Goal: Task Accomplishment & Management: Use online tool/utility

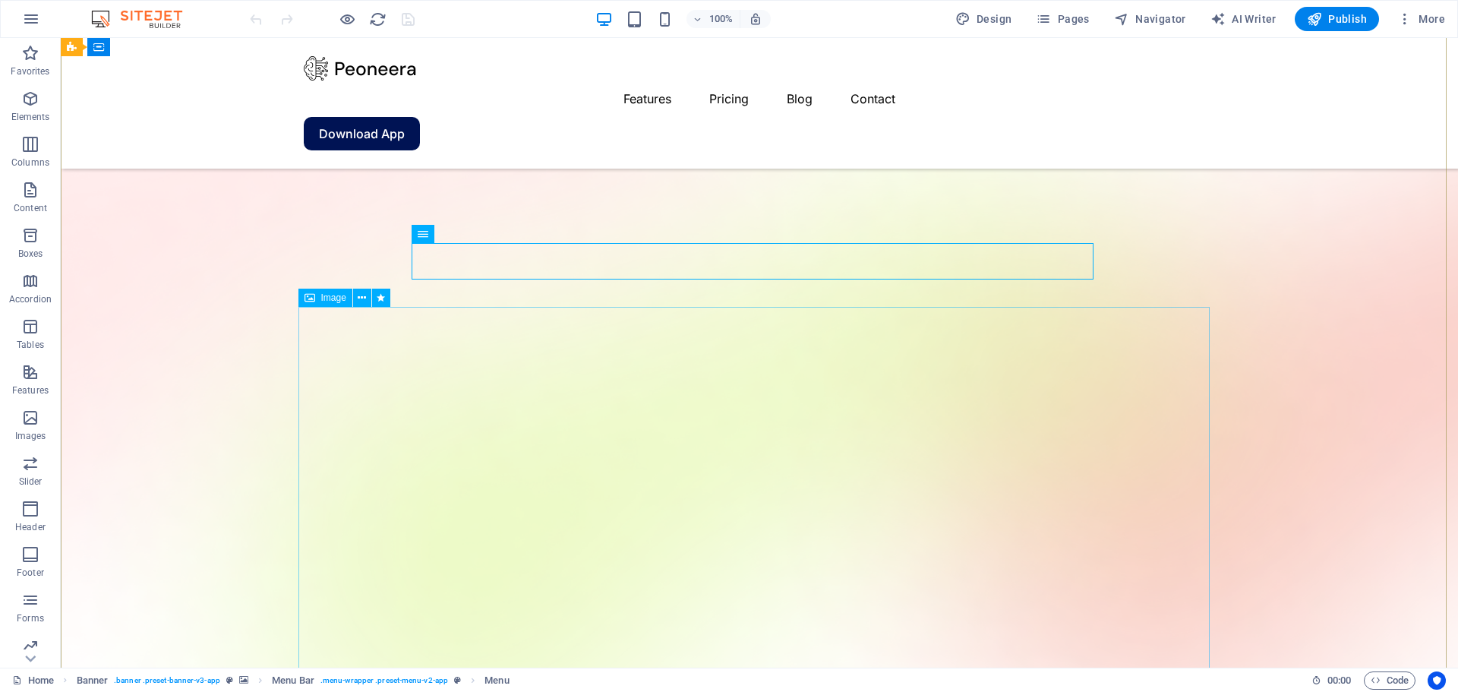
scroll to position [103, 0]
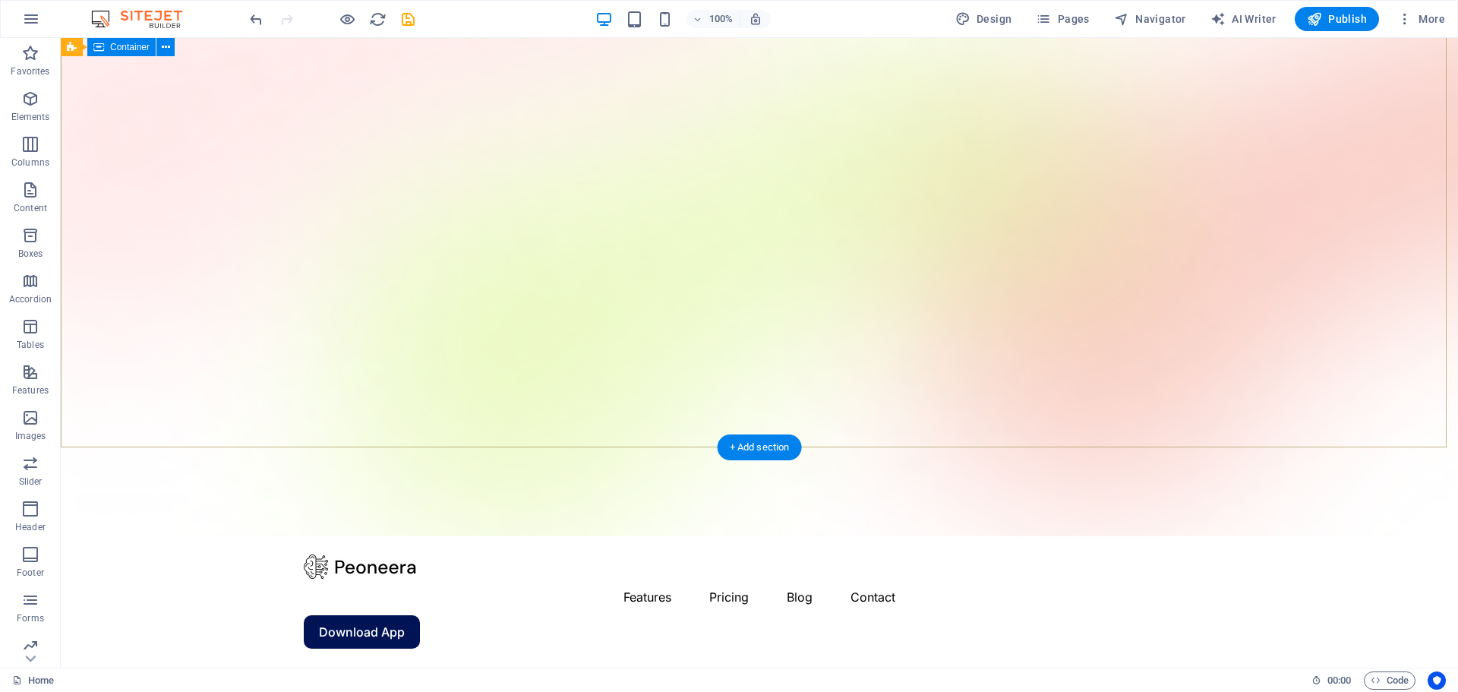
scroll to position [0, 0]
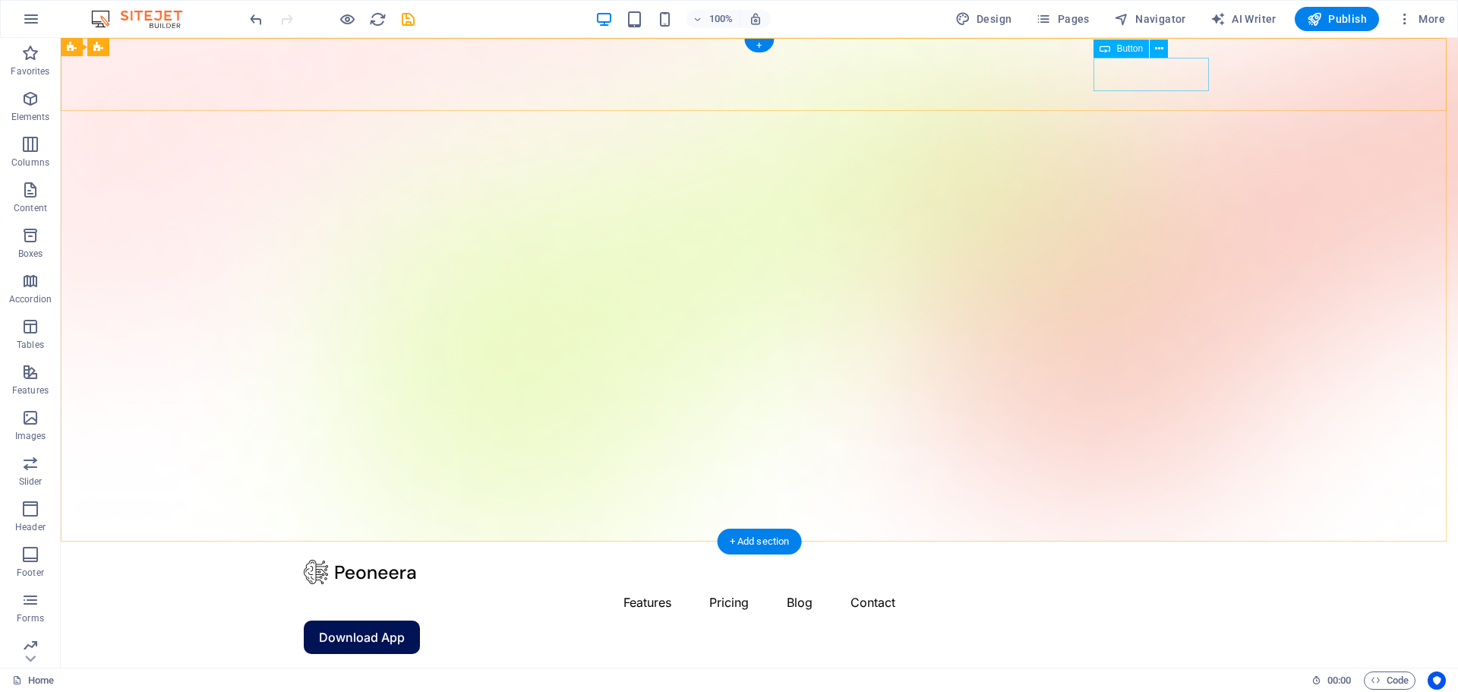
click at [1128, 621] on div "Download App" at bounding box center [759, 637] width 911 height 33
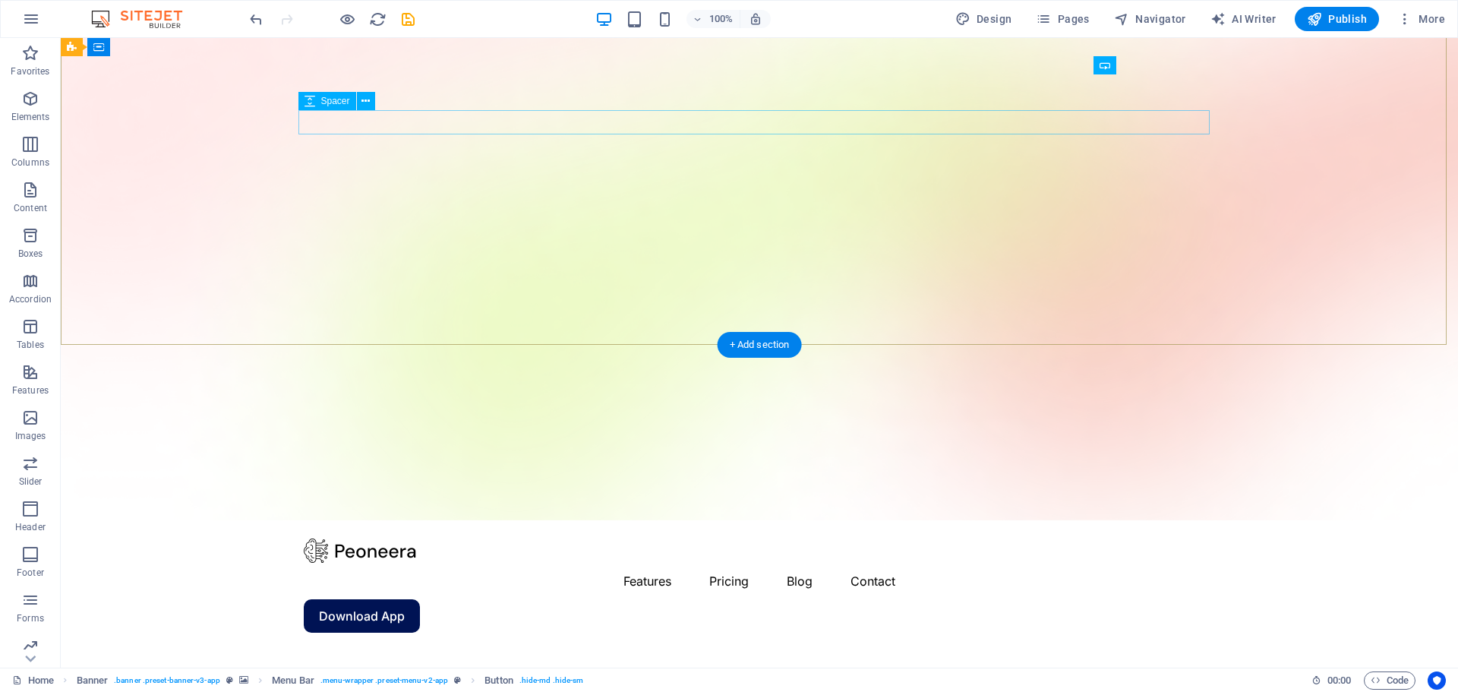
scroll to position [7, 0]
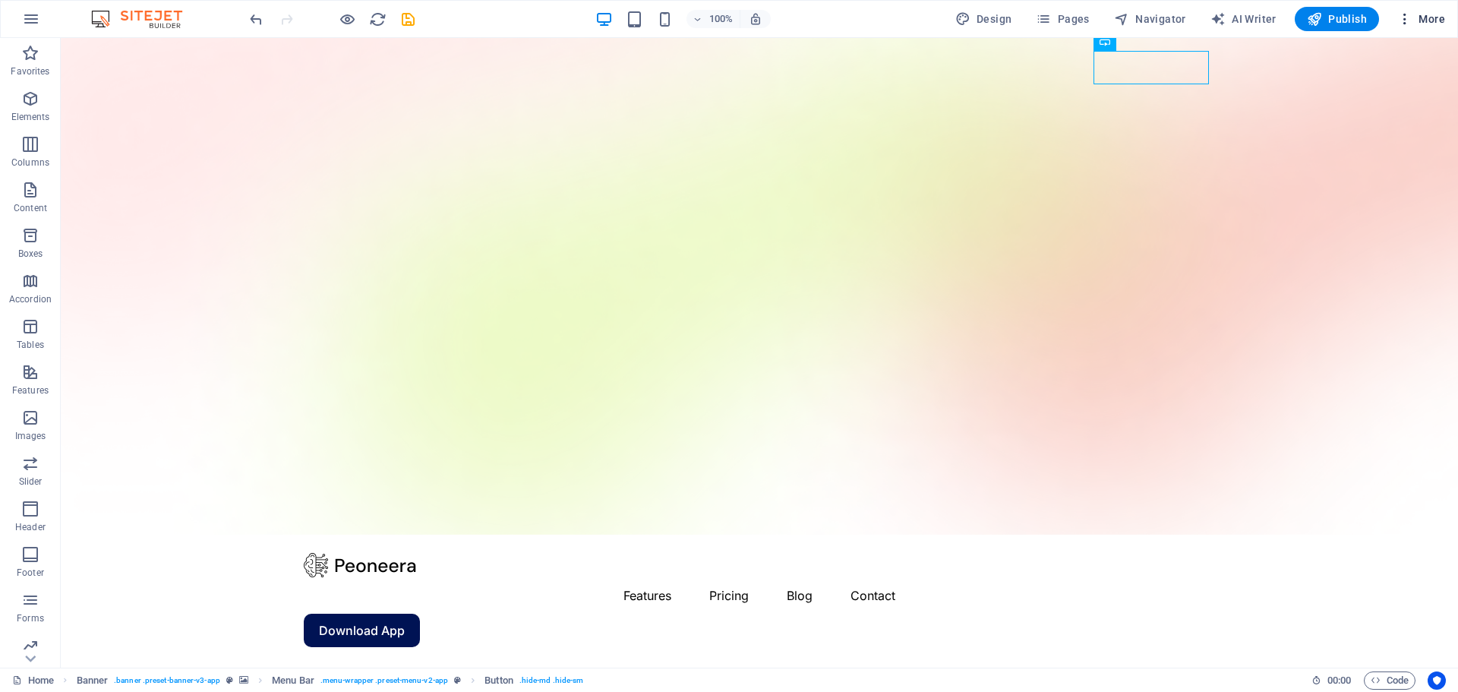
click at [1433, 21] on span "More" at bounding box center [1422, 18] width 48 height 15
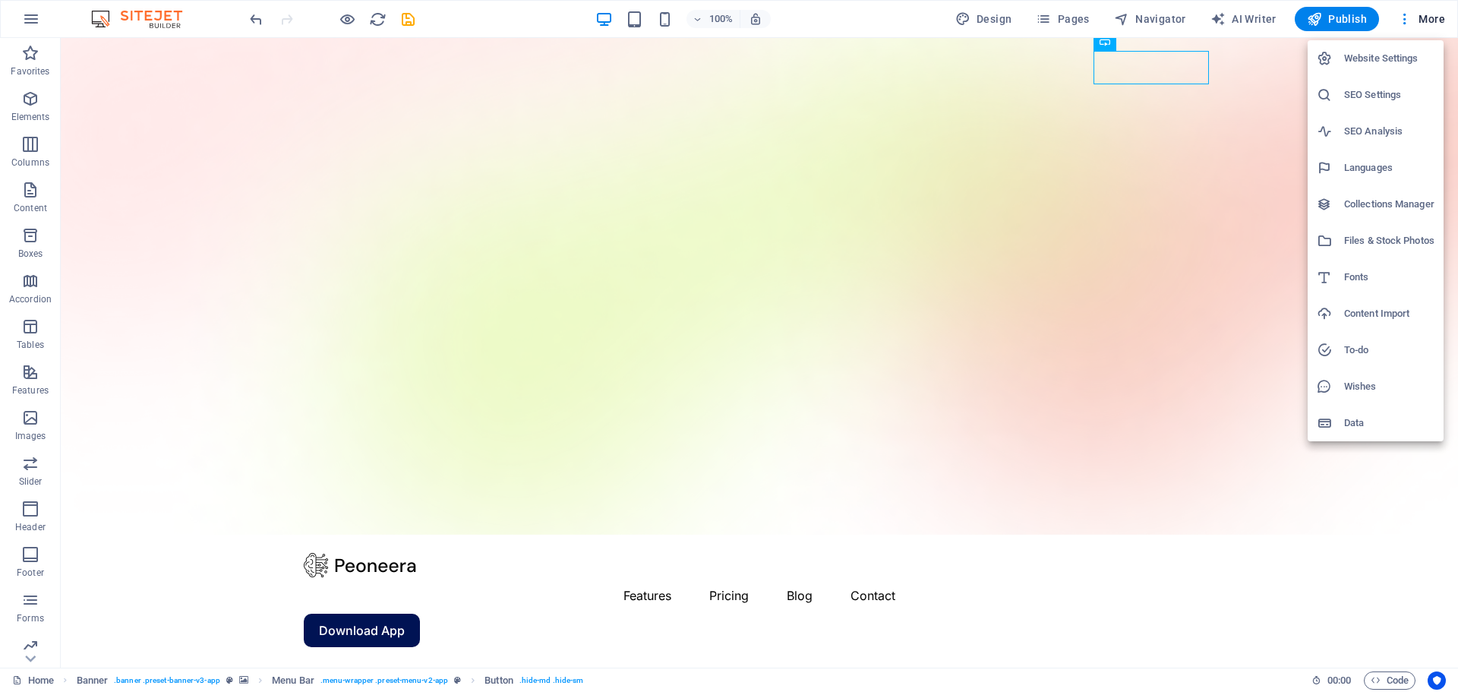
click at [1095, 394] on div at bounding box center [729, 346] width 1458 height 692
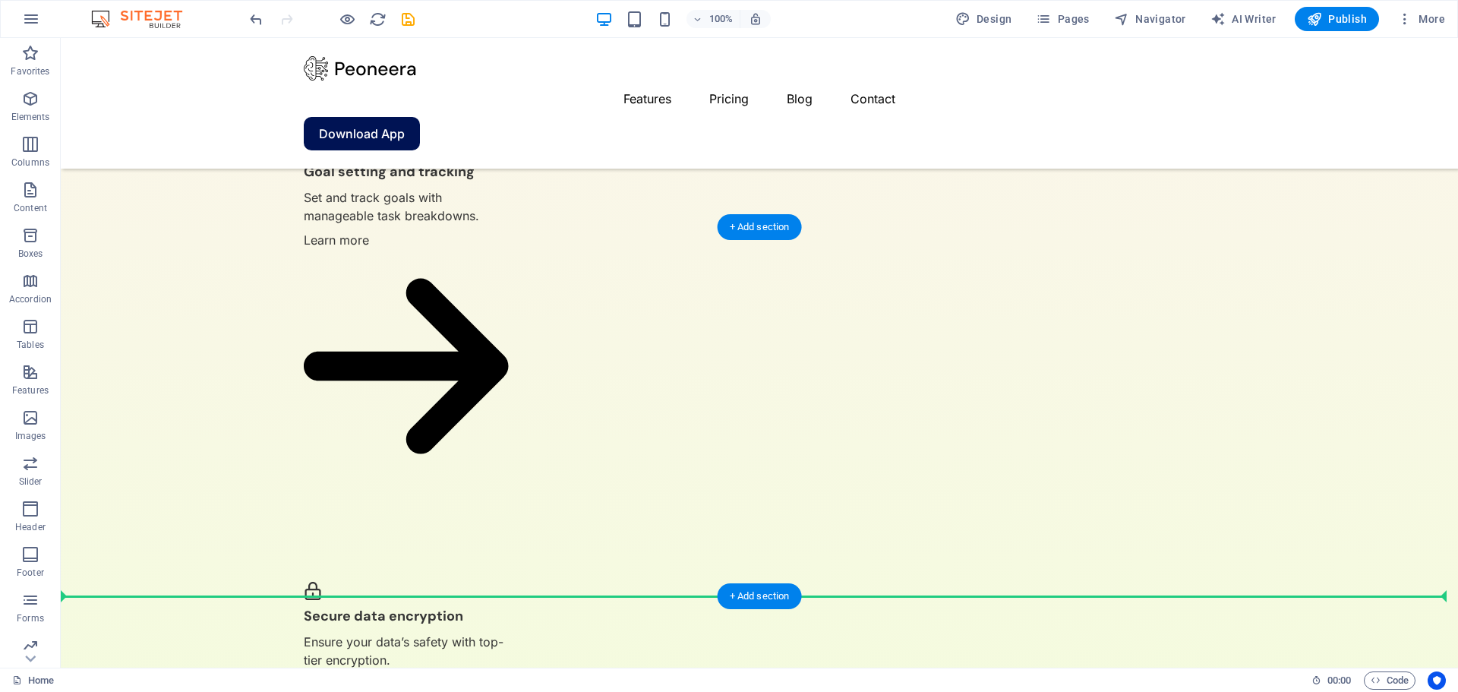
drag, startPoint x: 96, startPoint y: 554, endPoint x: 893, endPoint y: 501, distance: 798.6
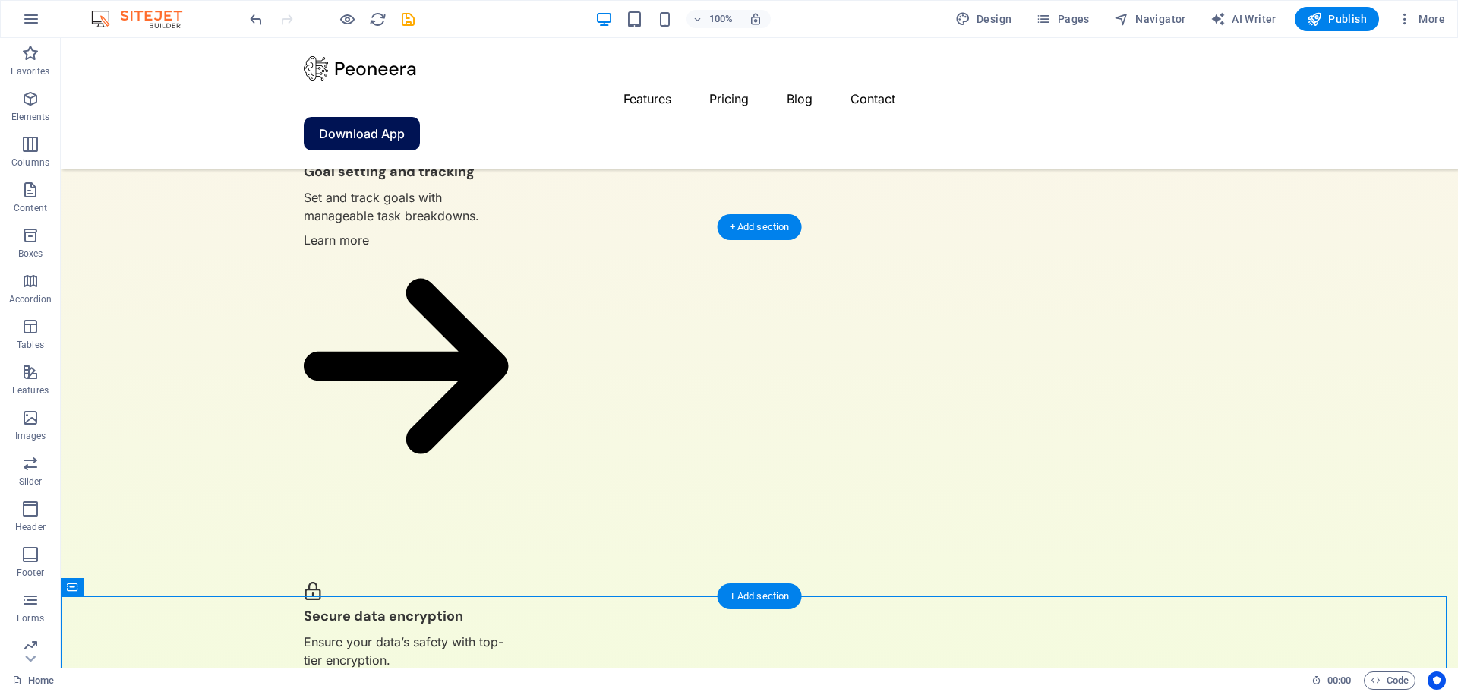
scroll to position [2321, 0]
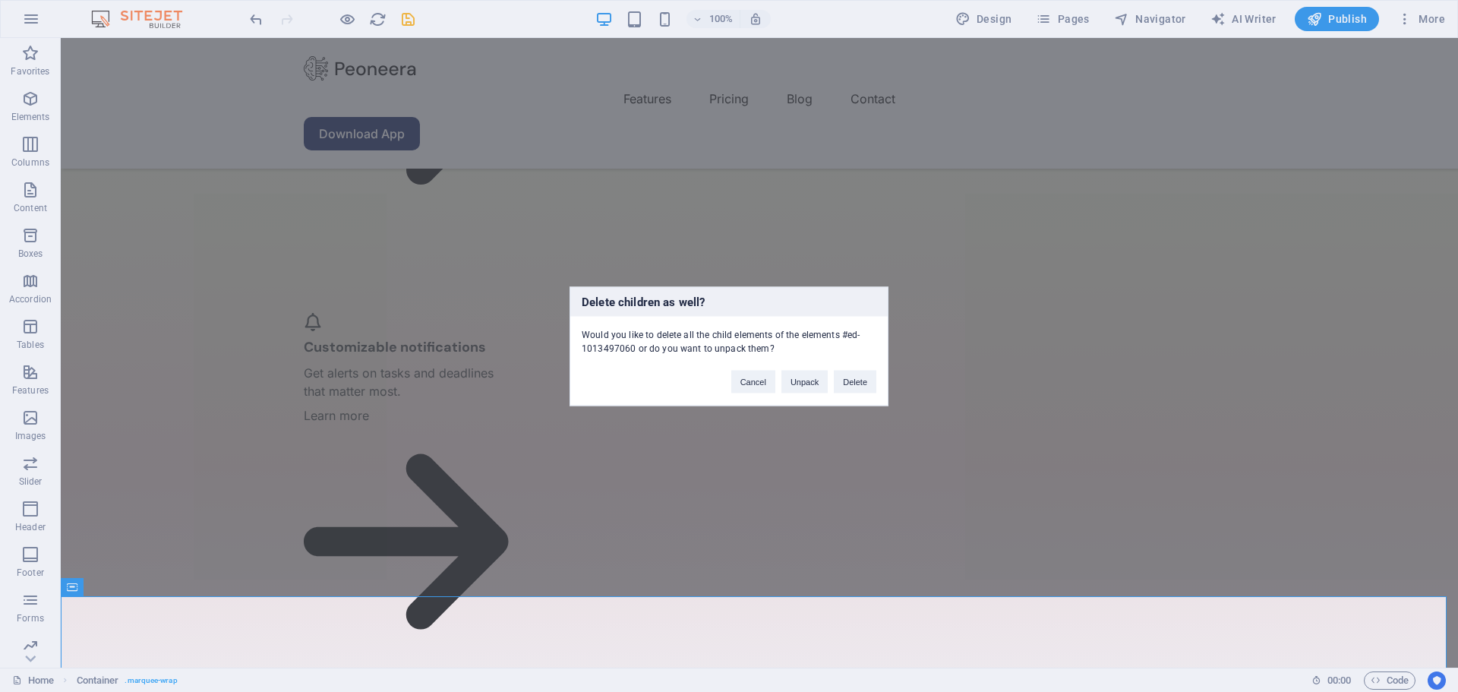
click at [851, 395] on div "Delete children as well? Would you like to delete all the child elements of the…" at bounding box center [729, 345] width 319 height 119
click at [852, 390] on button "Delete" at bounding box center [855, 381] width 43 height 23
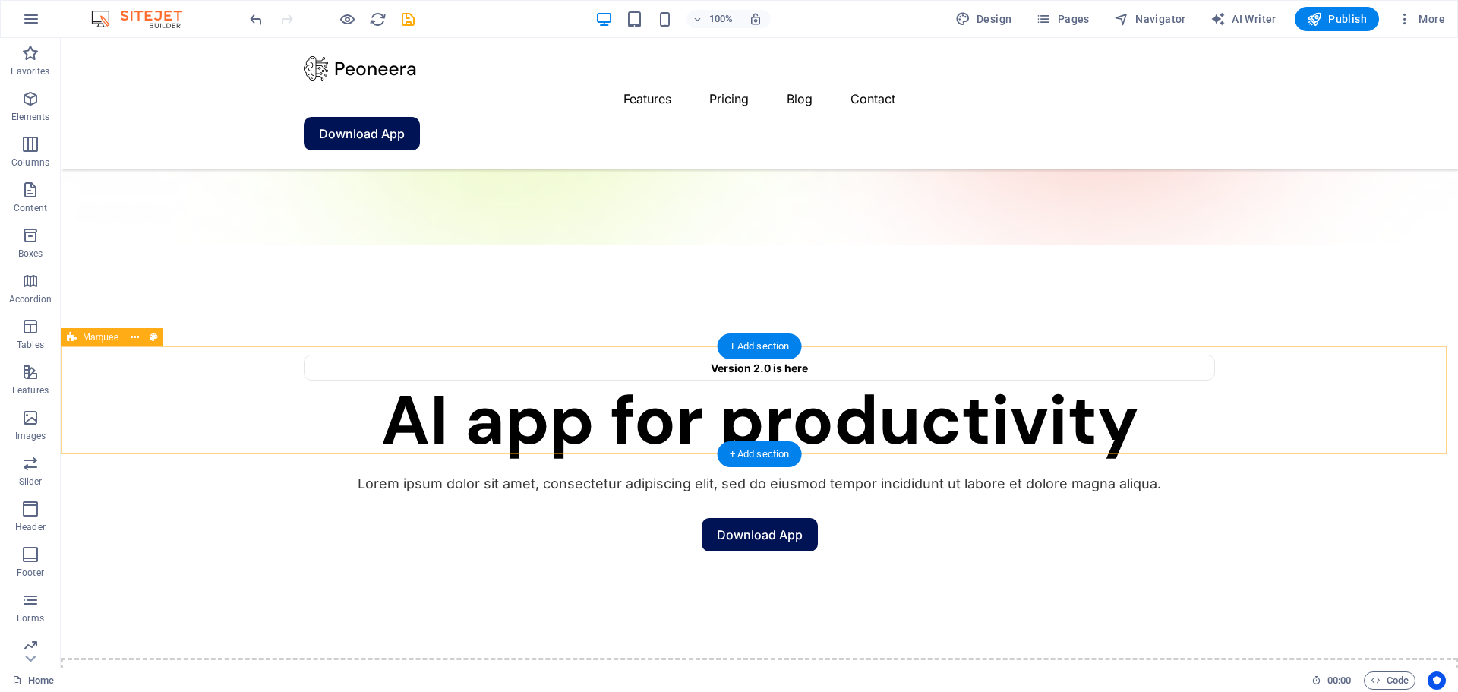
scroll to position [311, 0]
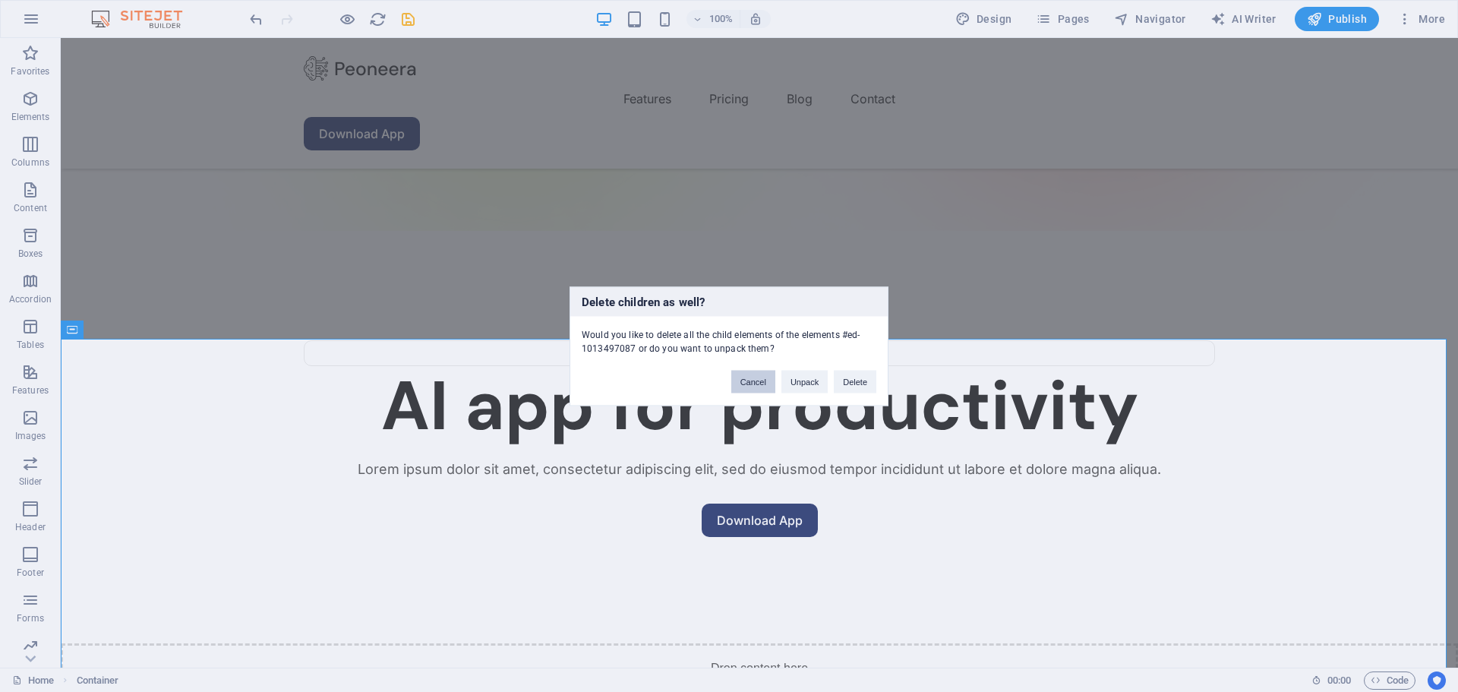
click at [761, 385] on button "Cancel" at bounding box center [753, 381] width 44 height 23
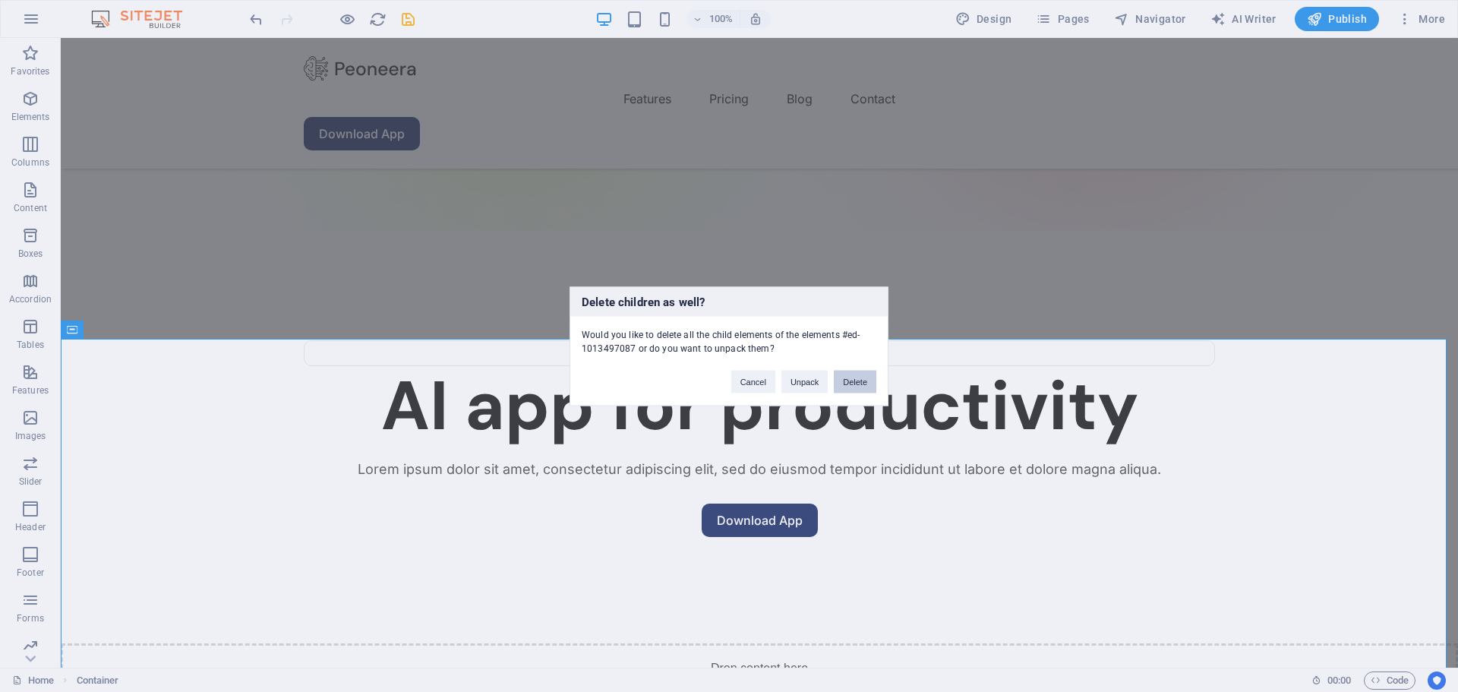
click at [855, 382] on button "Delete" at bounding box center [855, 381] width 43 height 23
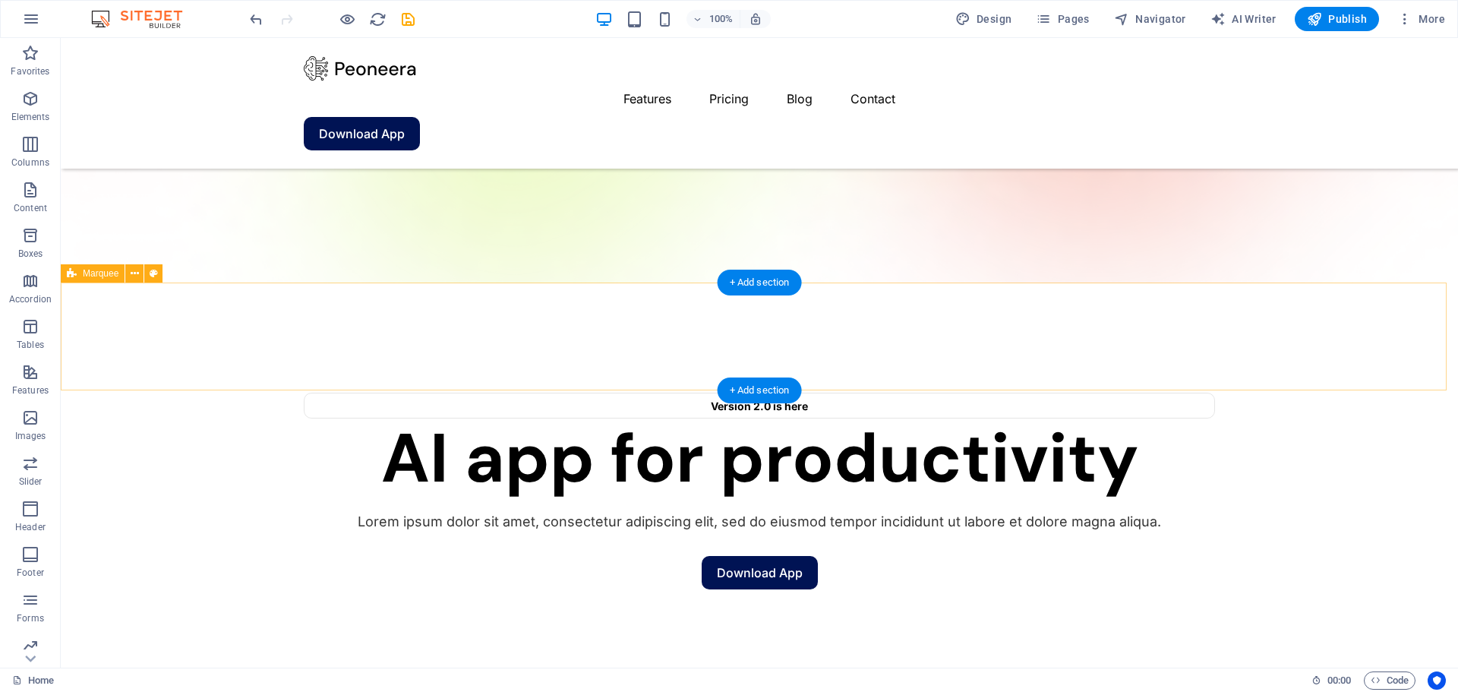
scroll to position [261, 0]
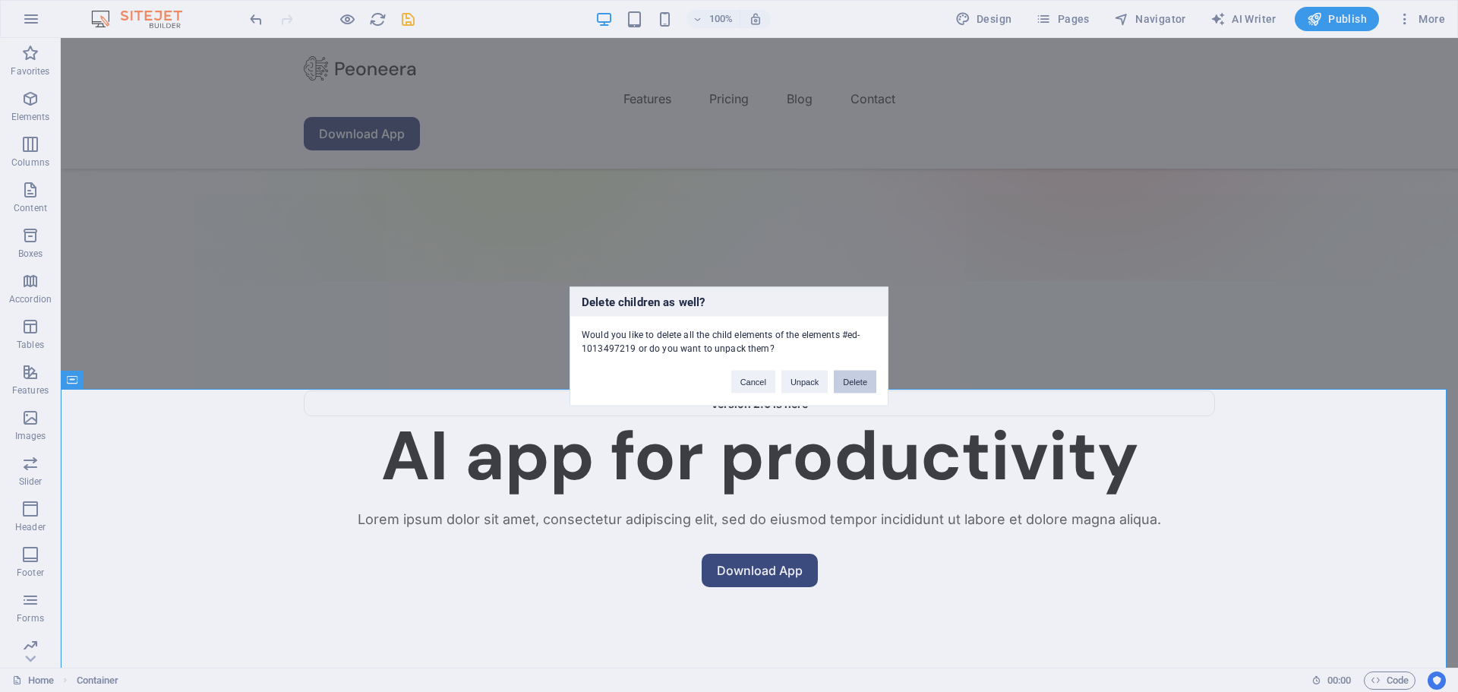
click at [862, 386] on button "Delete" at bounding box center [855, 381] width 43 height 23
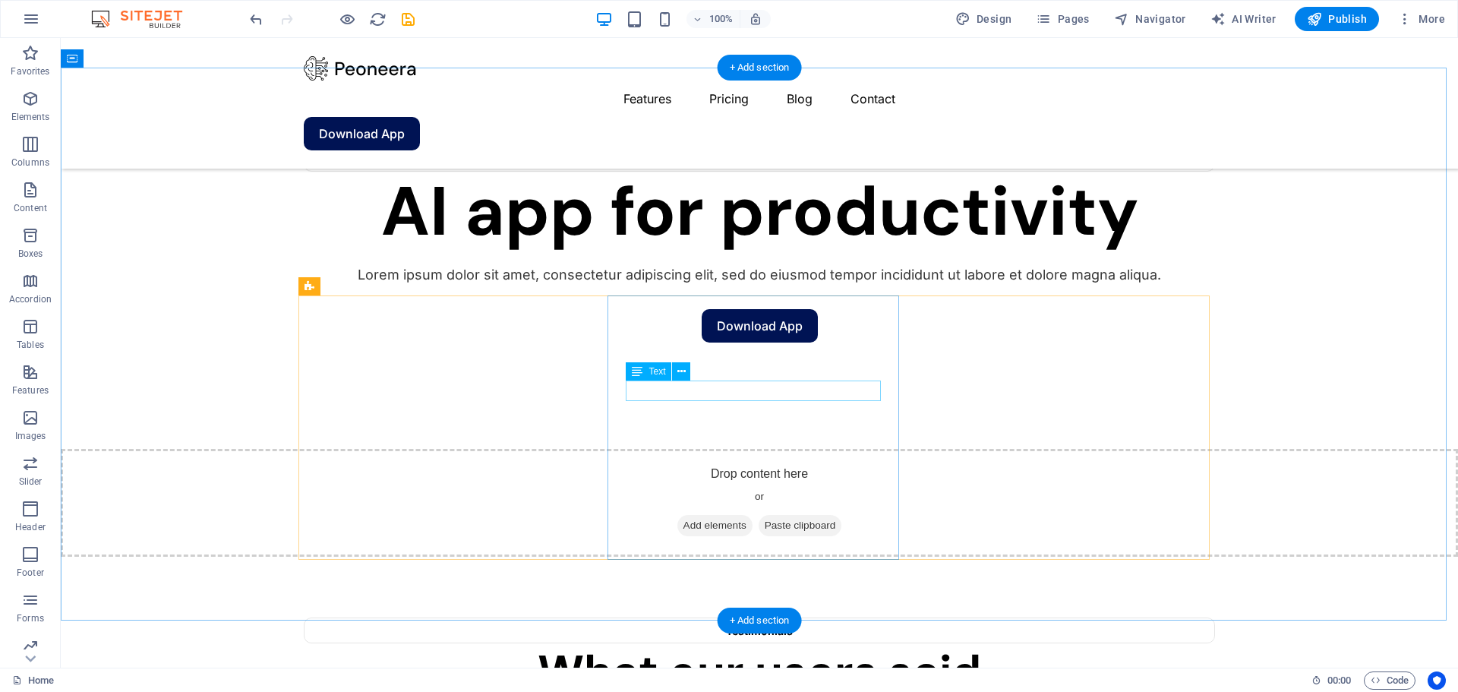
scroll to position [492, 0]
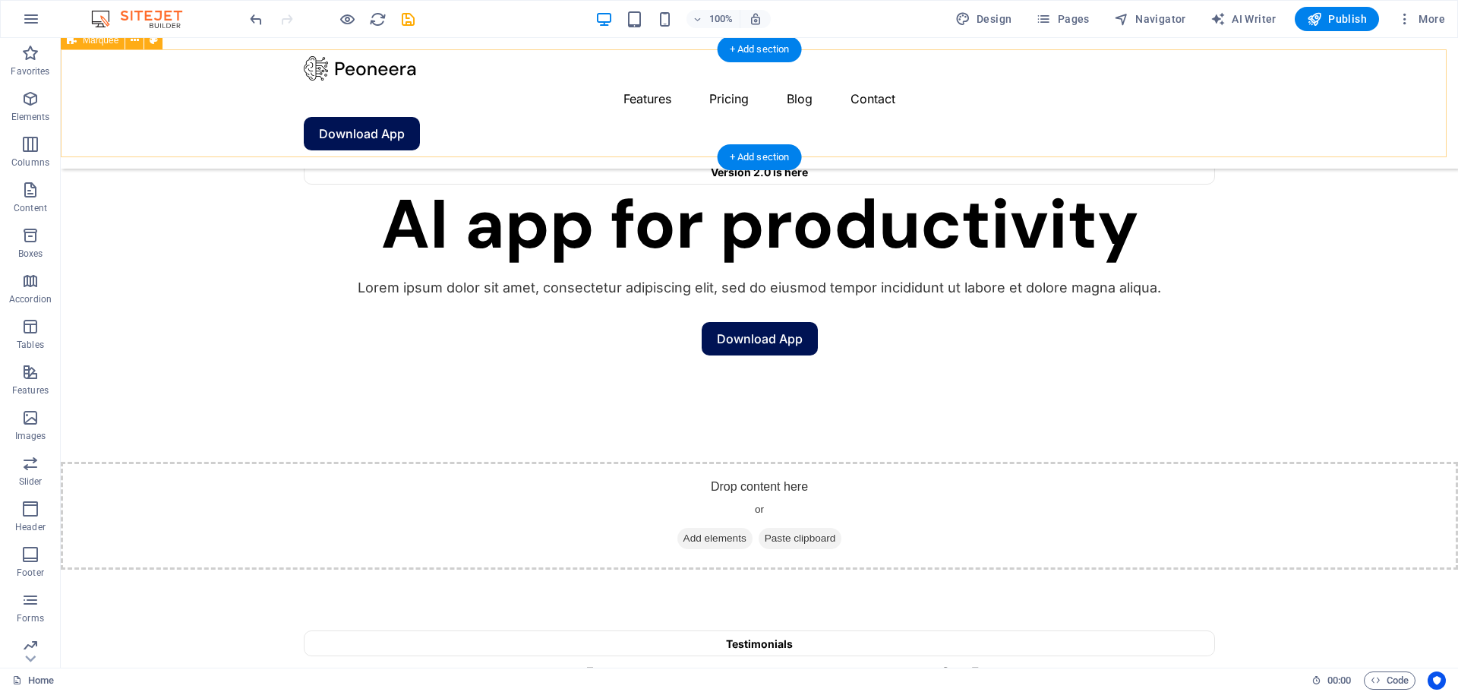
click at [384, 462] on div "Drop content here or Add elements Paste clipboard" at bounding box center [760, 516] width 1398 height 108
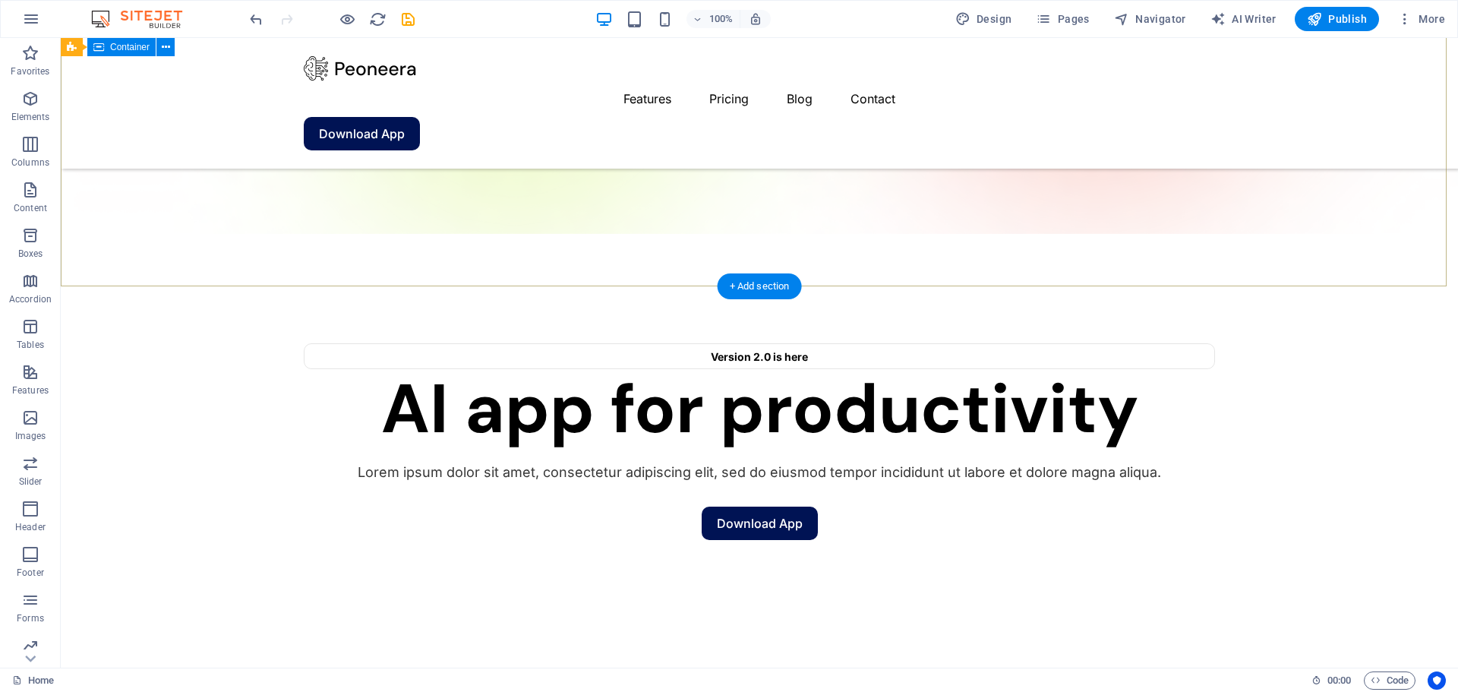
scroll to position [336, 0]
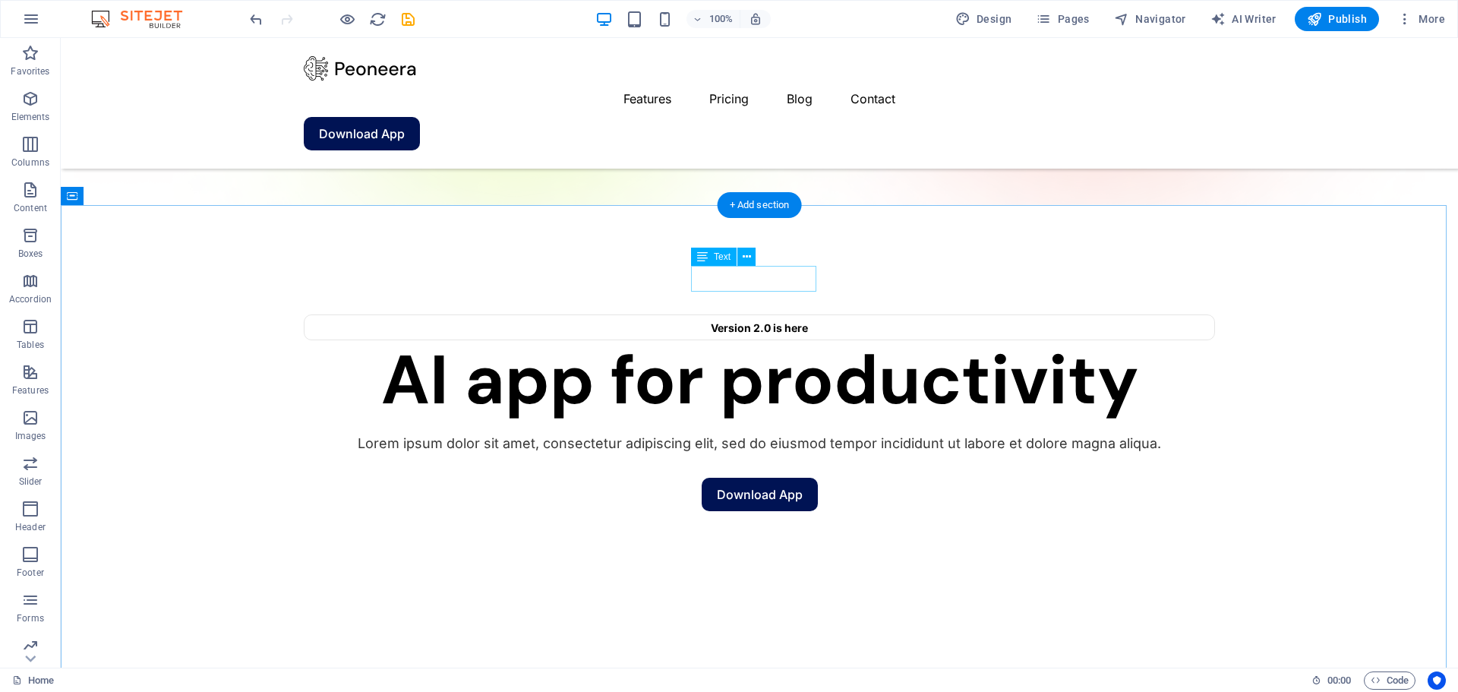
click at [772, 678] on div "Testimonials" at bounding box center [759, 691] width 911 height 26
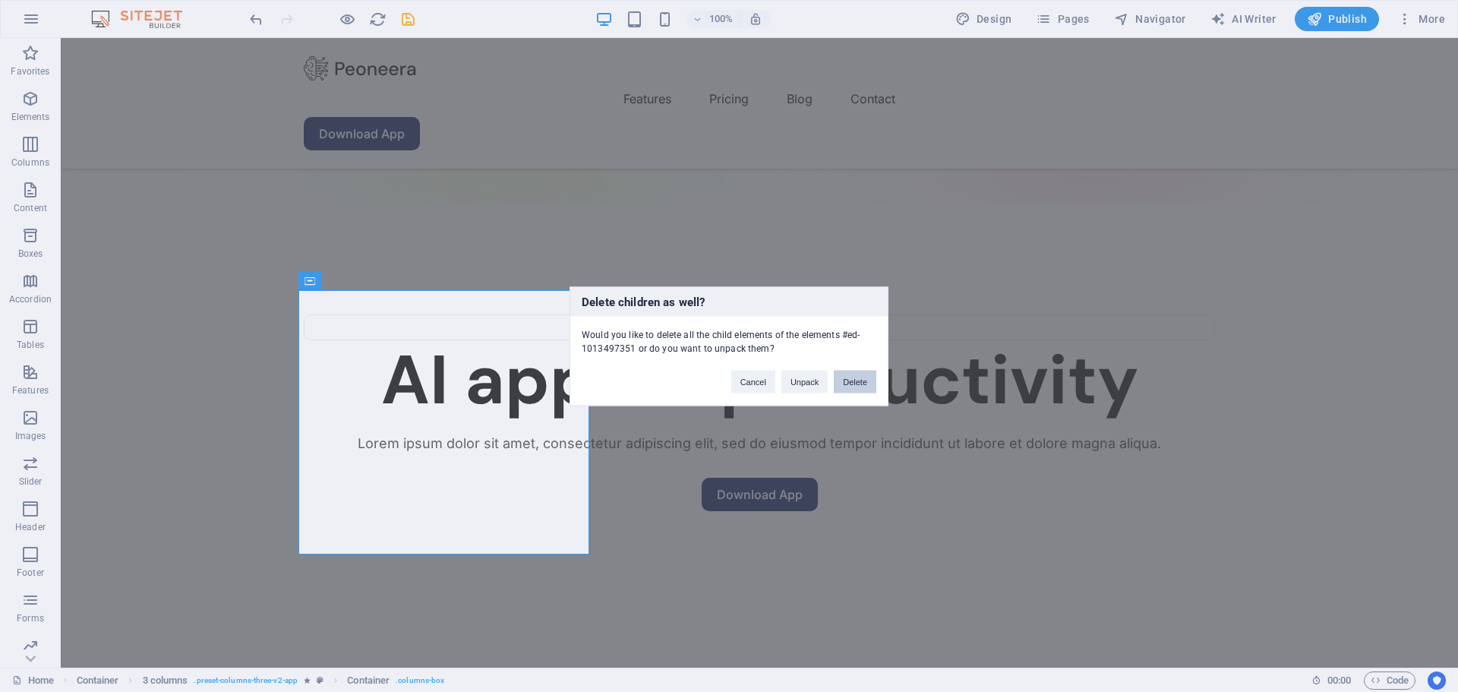
click at [836, 374] on button "Delete" at bounding box center [855, 381] width 43 height 23
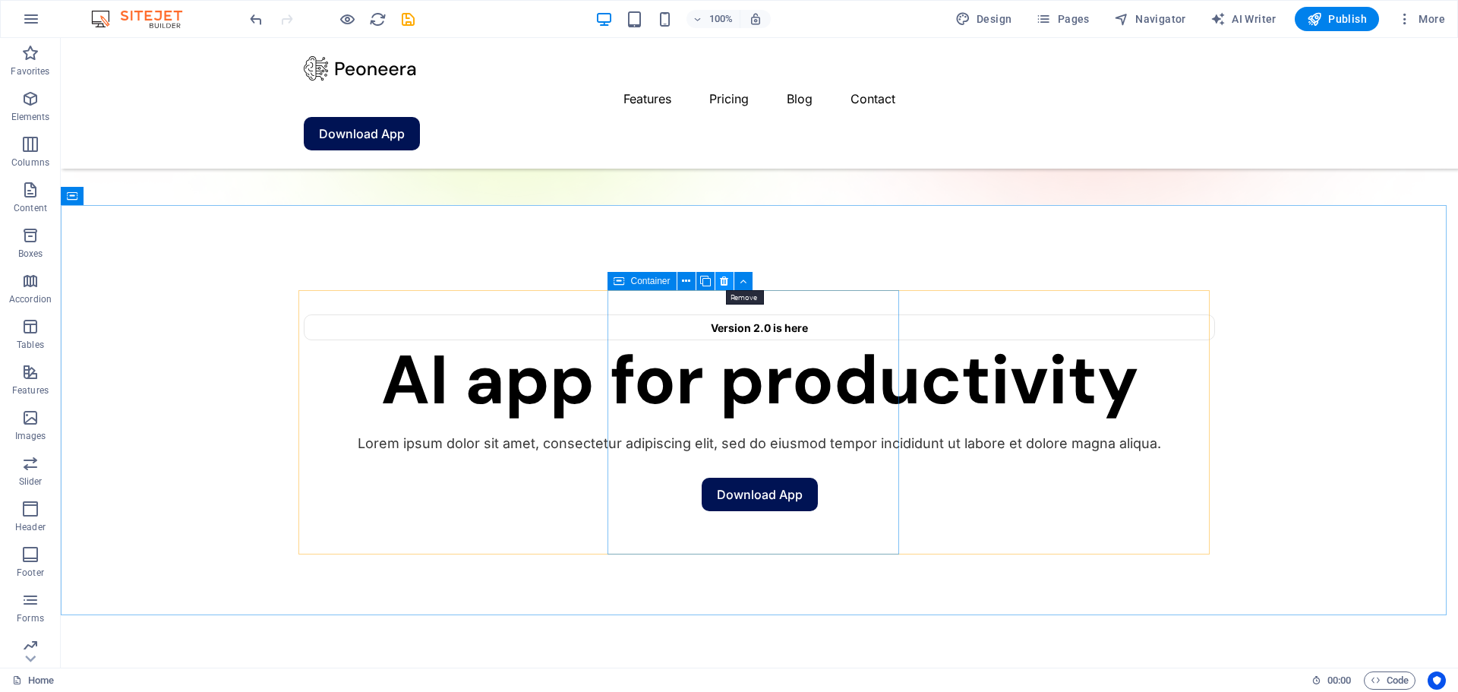
click at [722, 286] on icon at bounding box center [724, 281] width 8 height 16
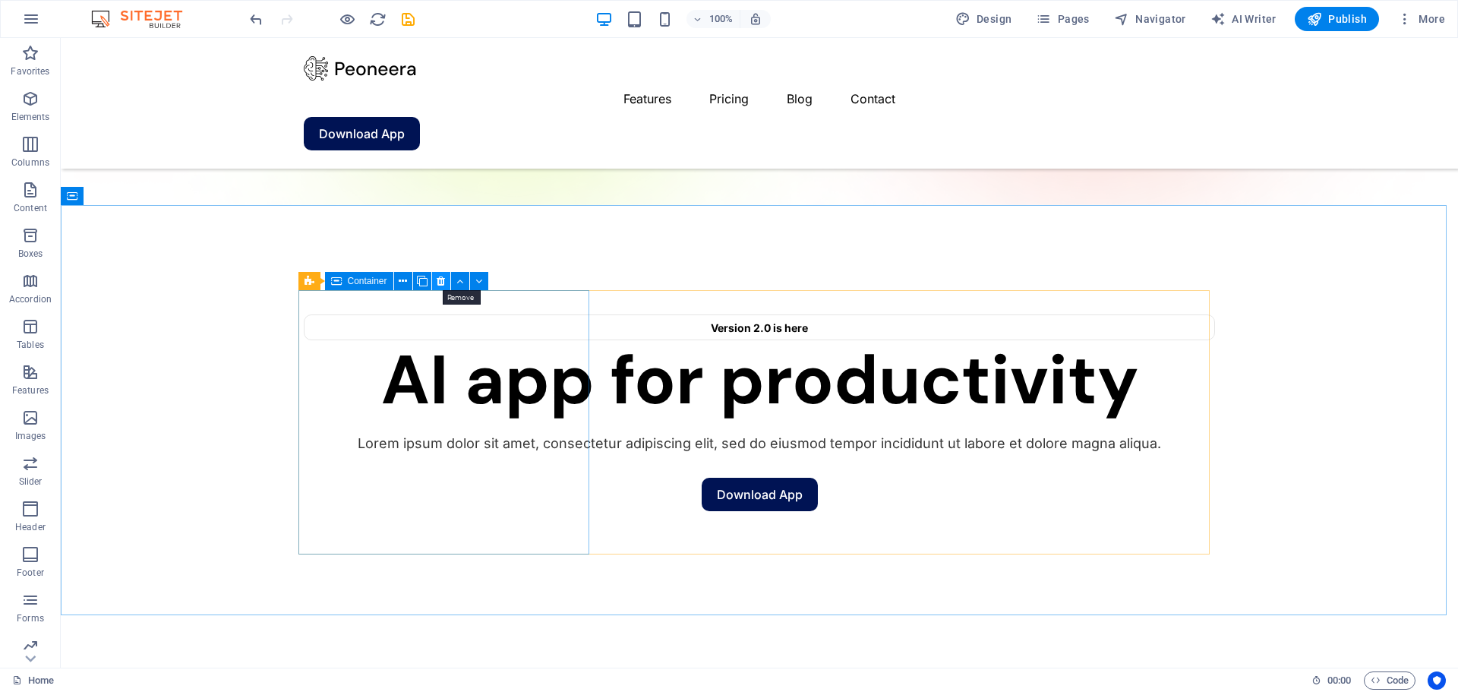
click at [444, 277] on icon at bounding box center [441, 281] width 8 height 16
click at [436, 282] on button at bounding box center [441, 281] width 18 height 18
click at [441, 281] on icon at bounding box center [441, 281] width 8 height 16
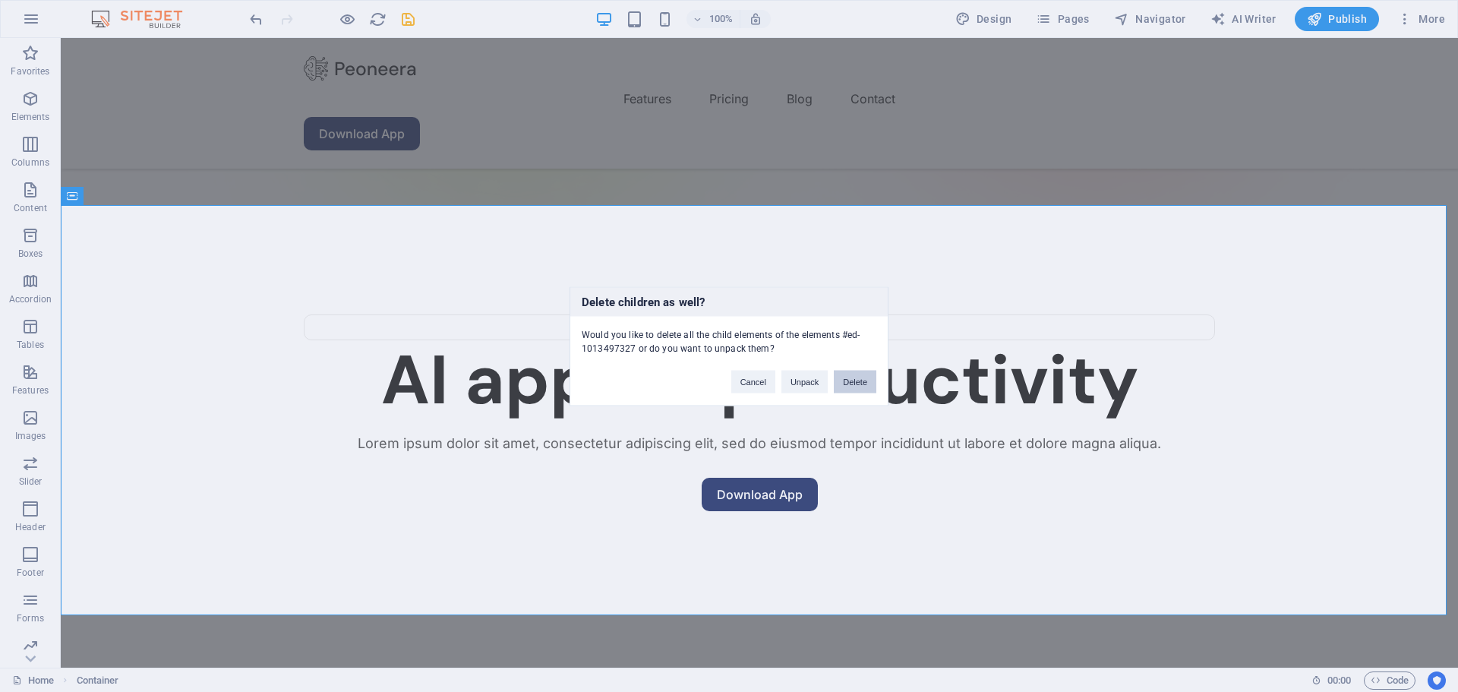
click at [859, 375] on button "Delete" at bounding box center [855, 381] width 43 height 23
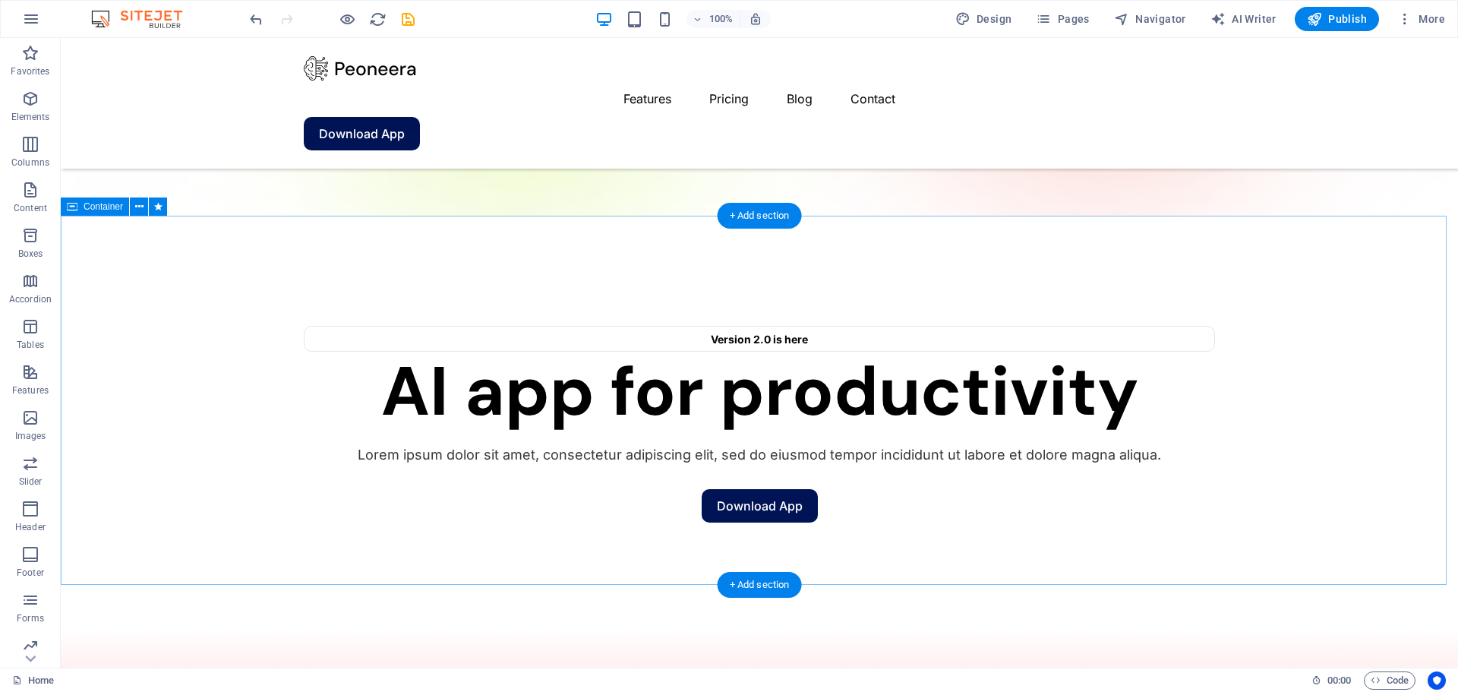
scroll to position [324, 0]
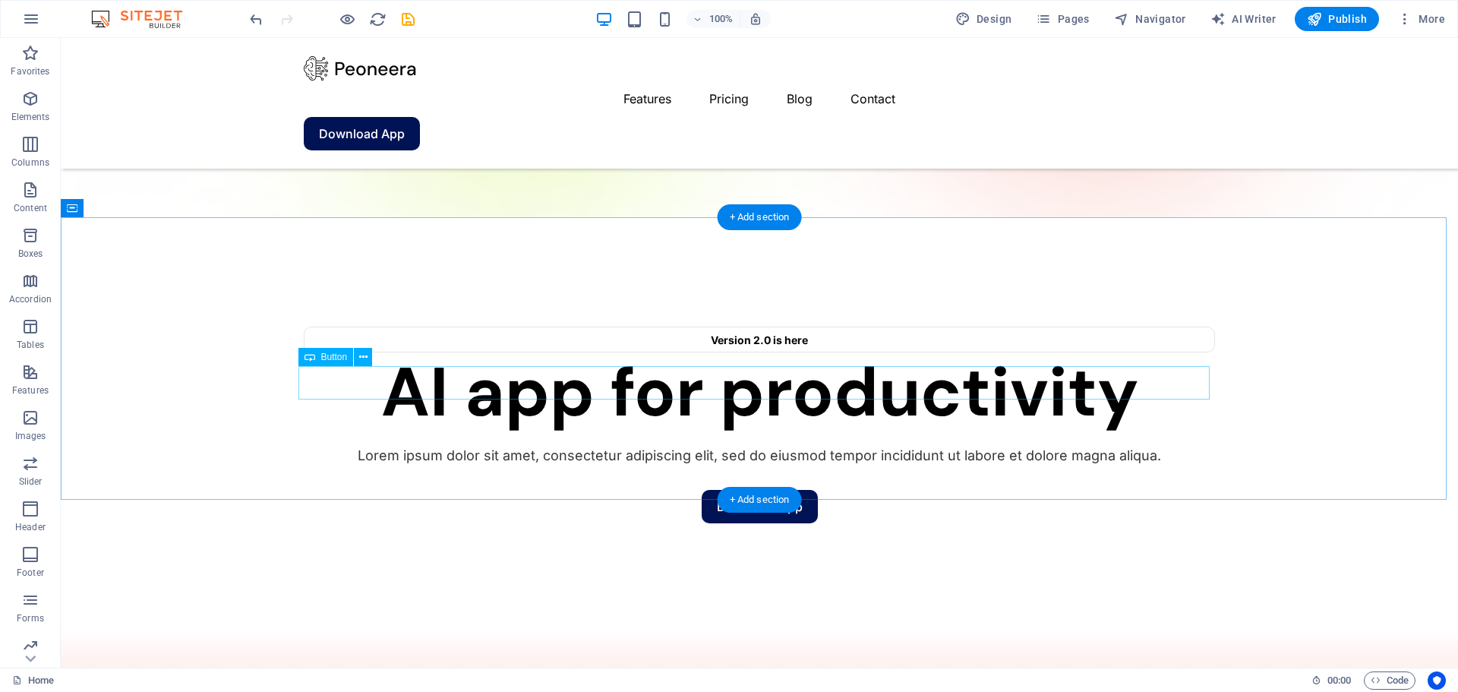
click at [785, 463] on div "+ Add section" at bounding box center [760, 466] width 84 height 26
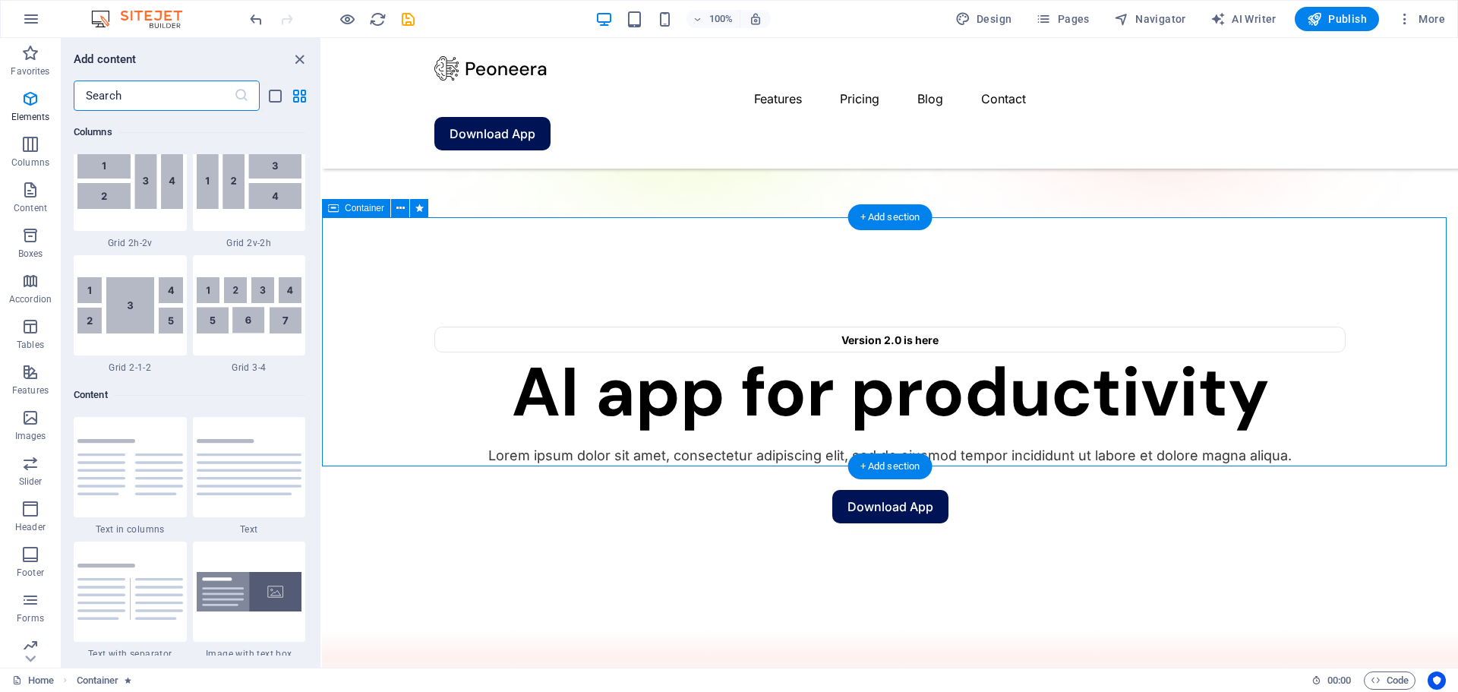
scroll to position [2658, 0]
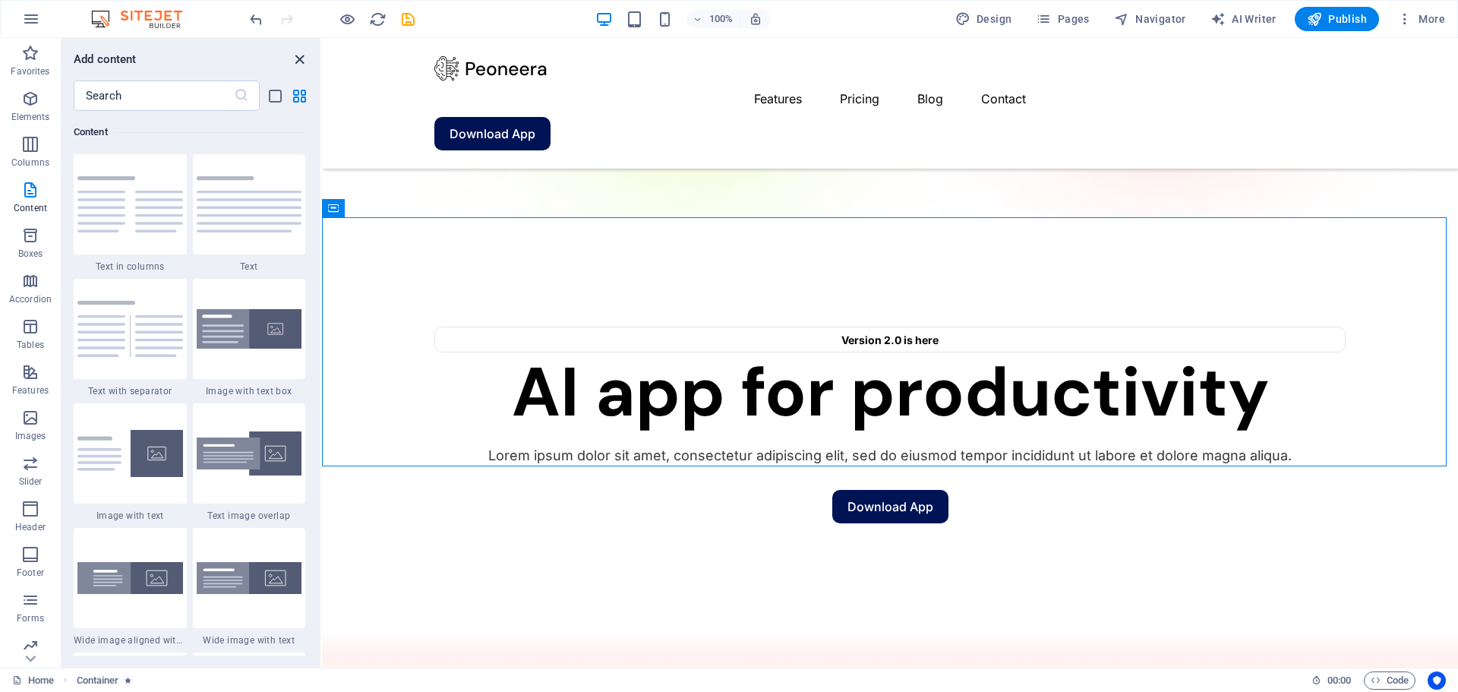
click at [302, 61] on icon "close panel" at bounding box center [299, 59] width 17 height 17
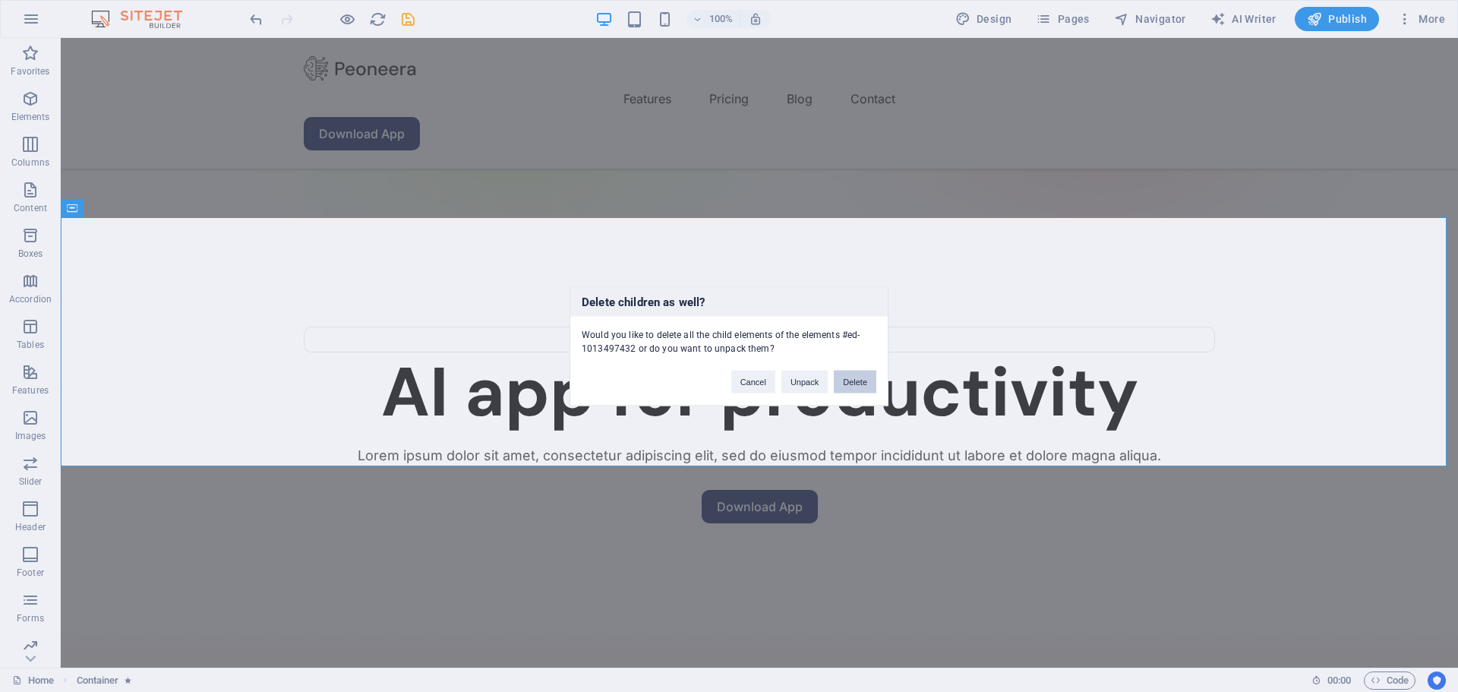
click at [858, 387] on button "Delete" at bounding box center [855, 381] width 43 height 23
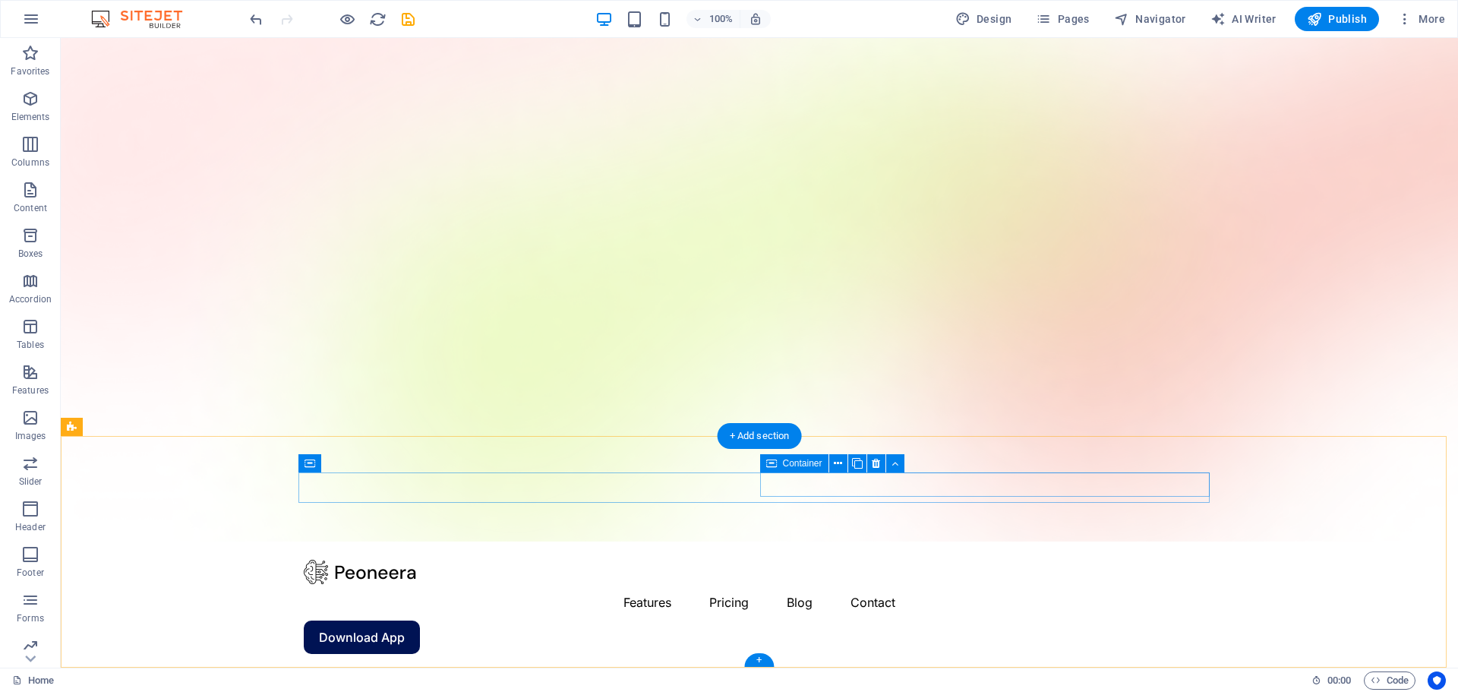
scroll to position [106, 0]
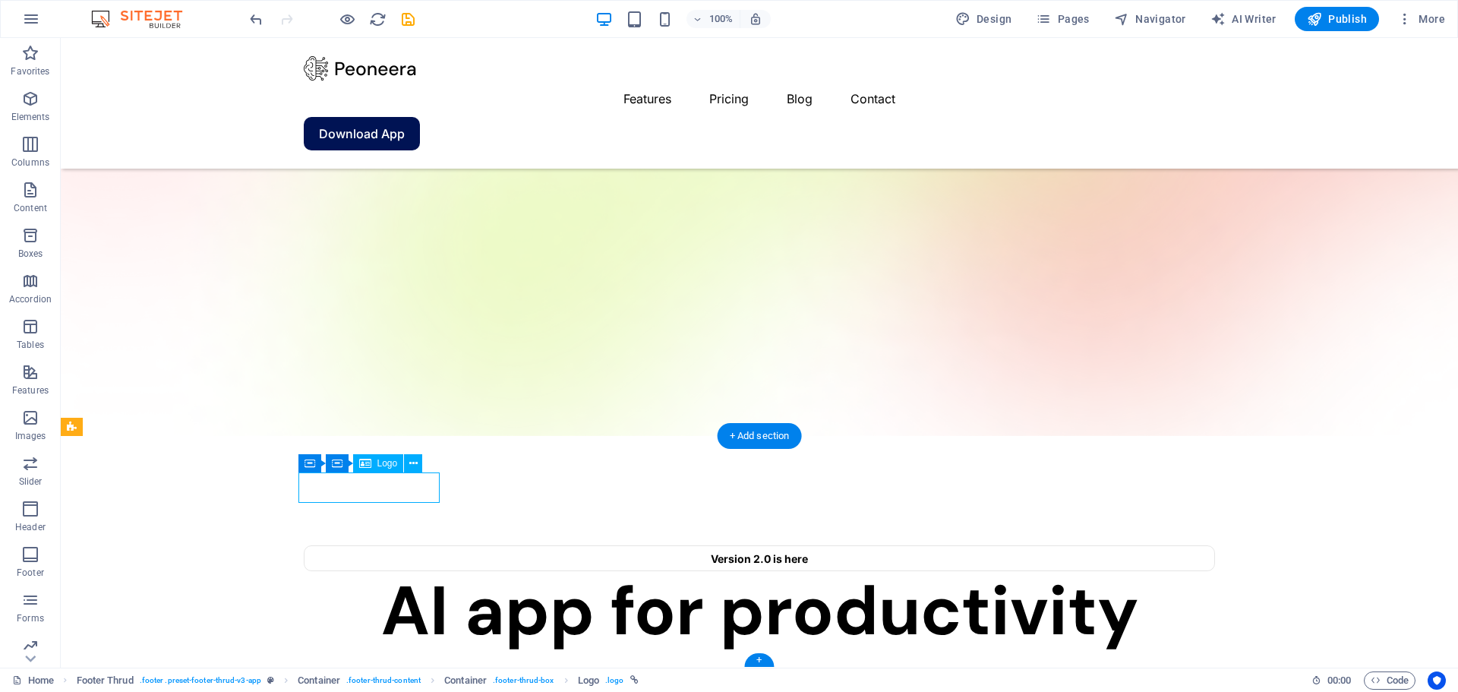
select select "px"
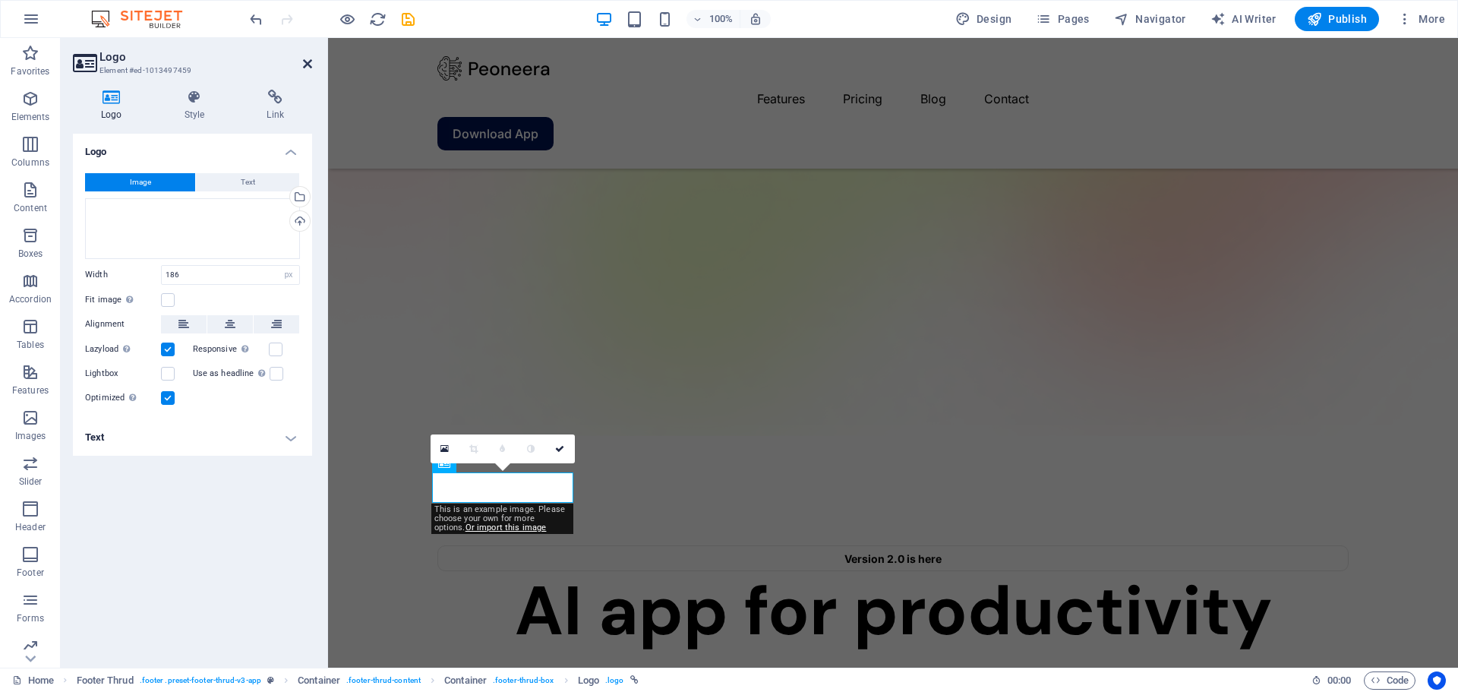
click at [307, 60] on icon at bounding box center [307, 64] width 9 height 12
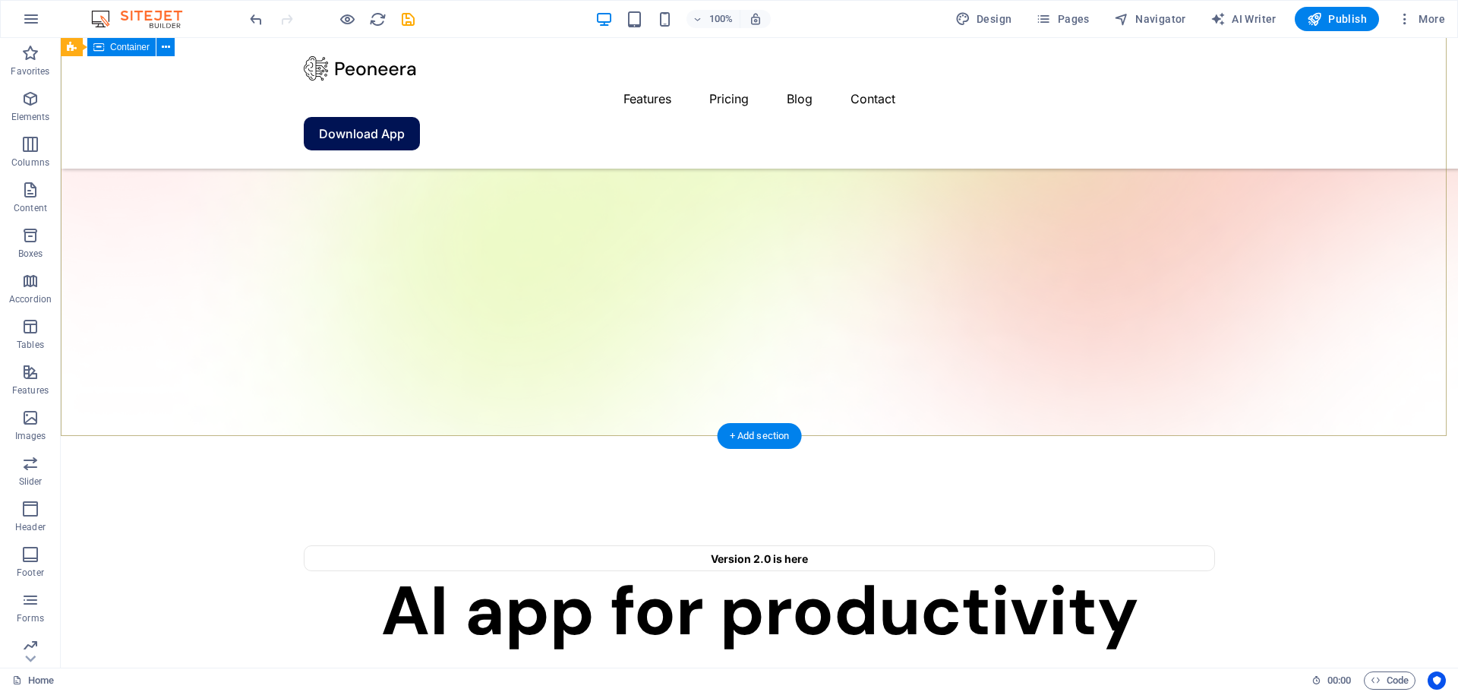
click at [540, 436] on div "Version 2.0 is here AI app for productivity Lorem ipsum dolor sit amet, consect…" at bounding box center [760, 642] width 1398 height 412
click at [827, 436] on div "Version 2.0 is here AI app for productivity Lorem ipsum dolor sit amet, consect…" at bounding box center [760, 642] width 1398 height 412
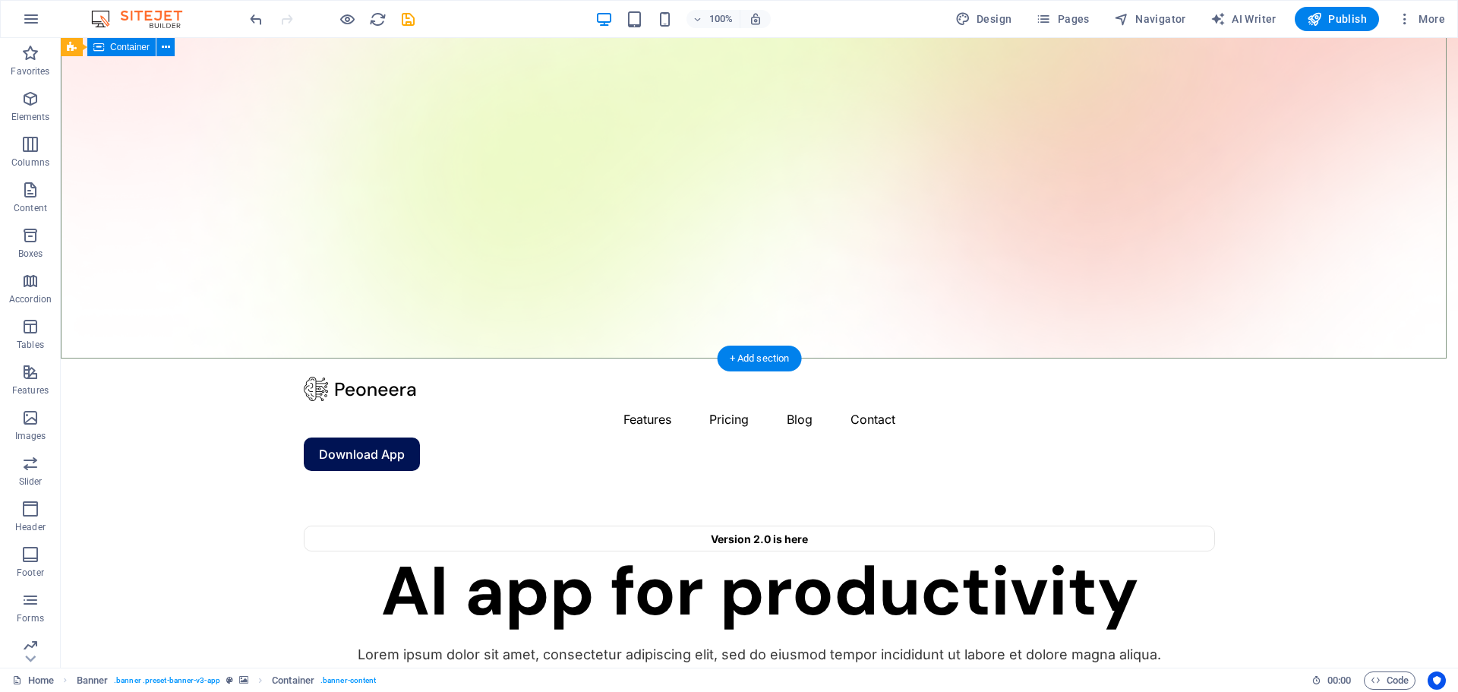
scroll to position [0, 0]
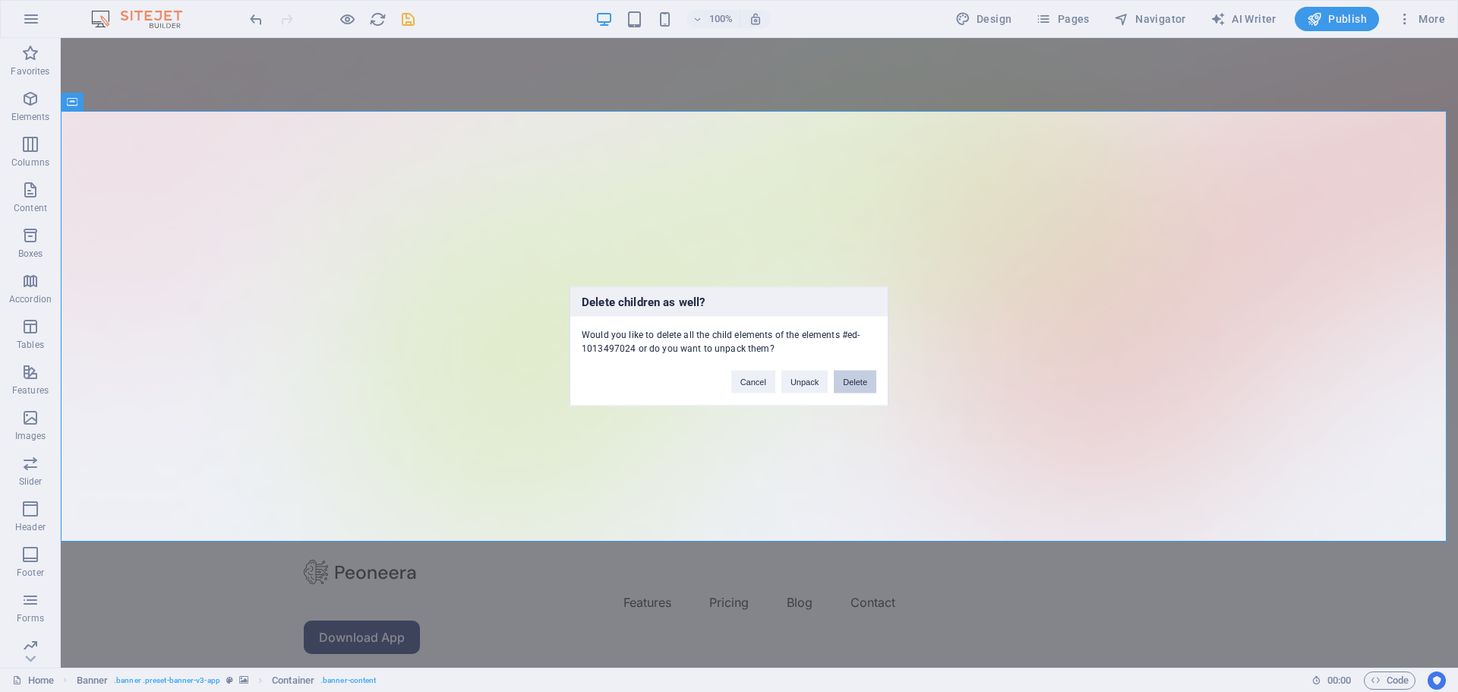
click at [859, 387] on button "Delete" at bounding box center [855, 381] width 43 height 23
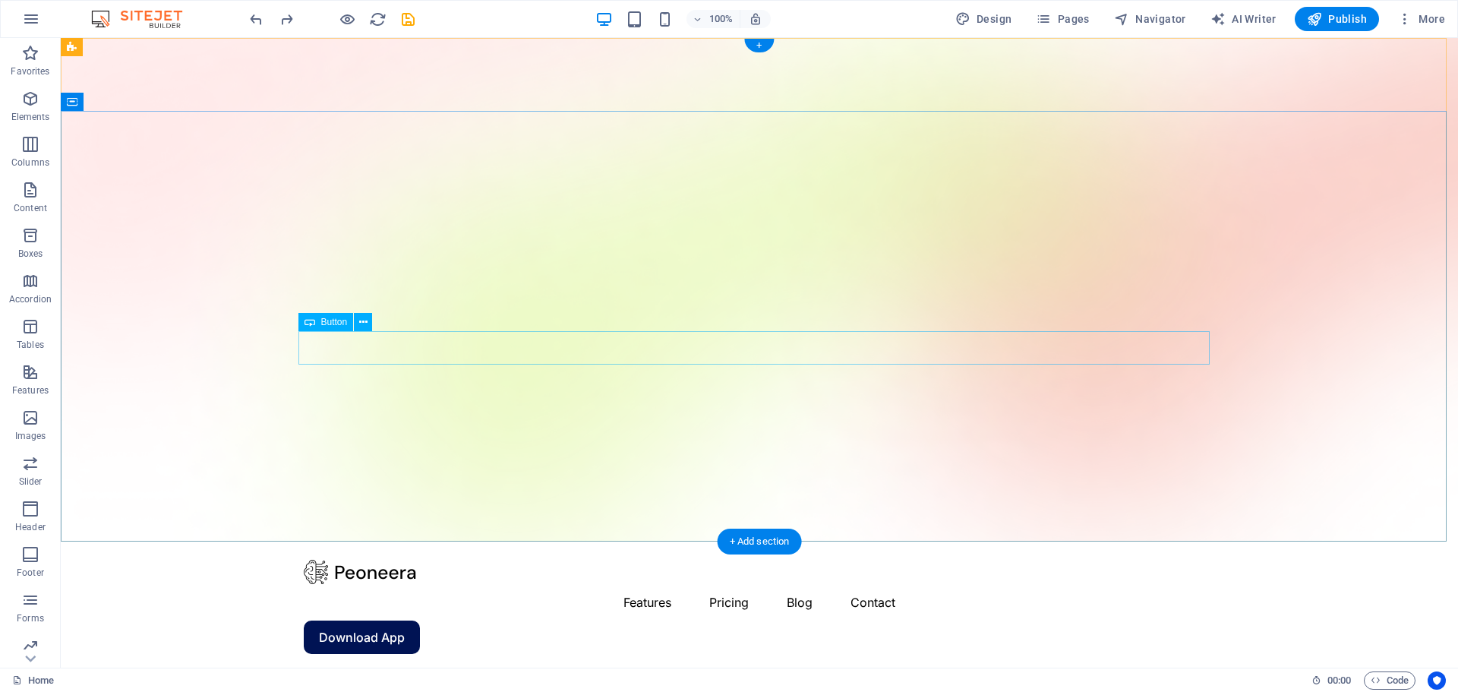
click at [376, 560] on div at bounding box center [759, 572] width 911 height 24
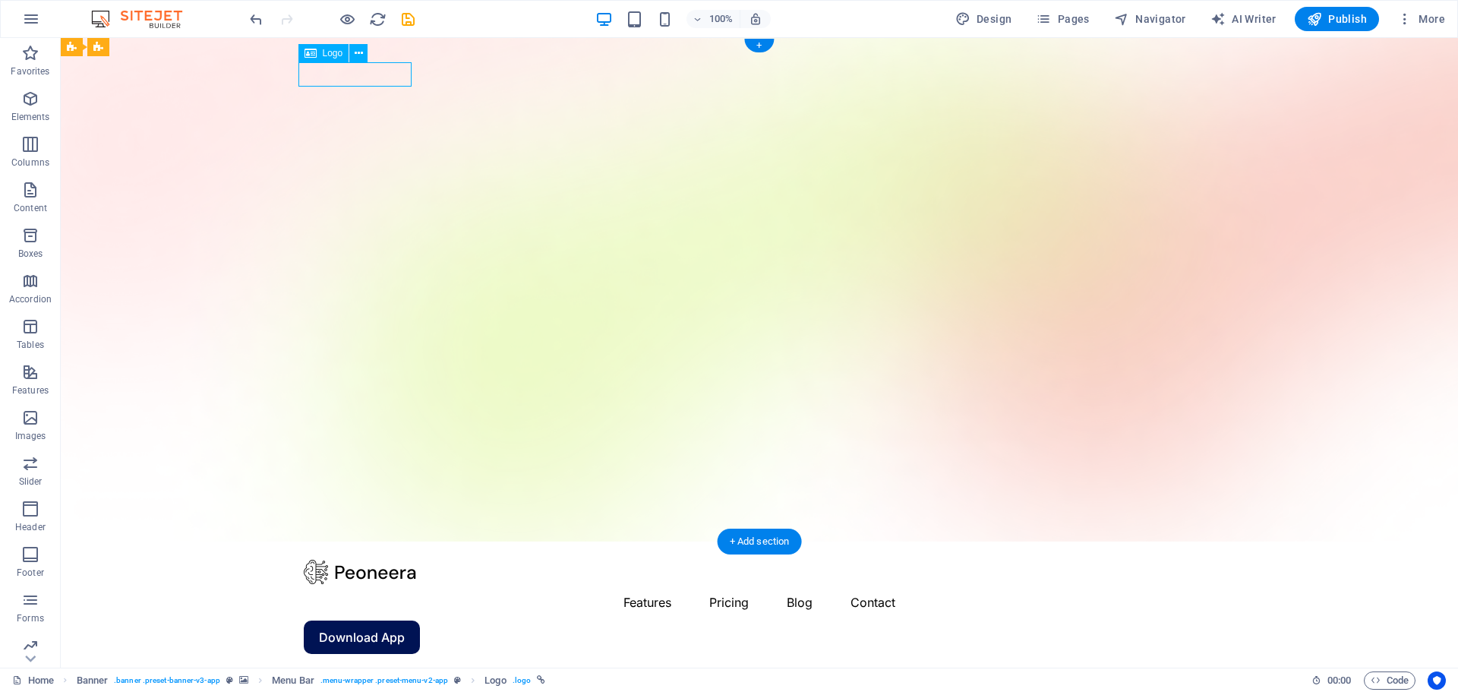
click at [376, 560] on div at bounding box center [759, 572] width 911 height 24
select select "px"
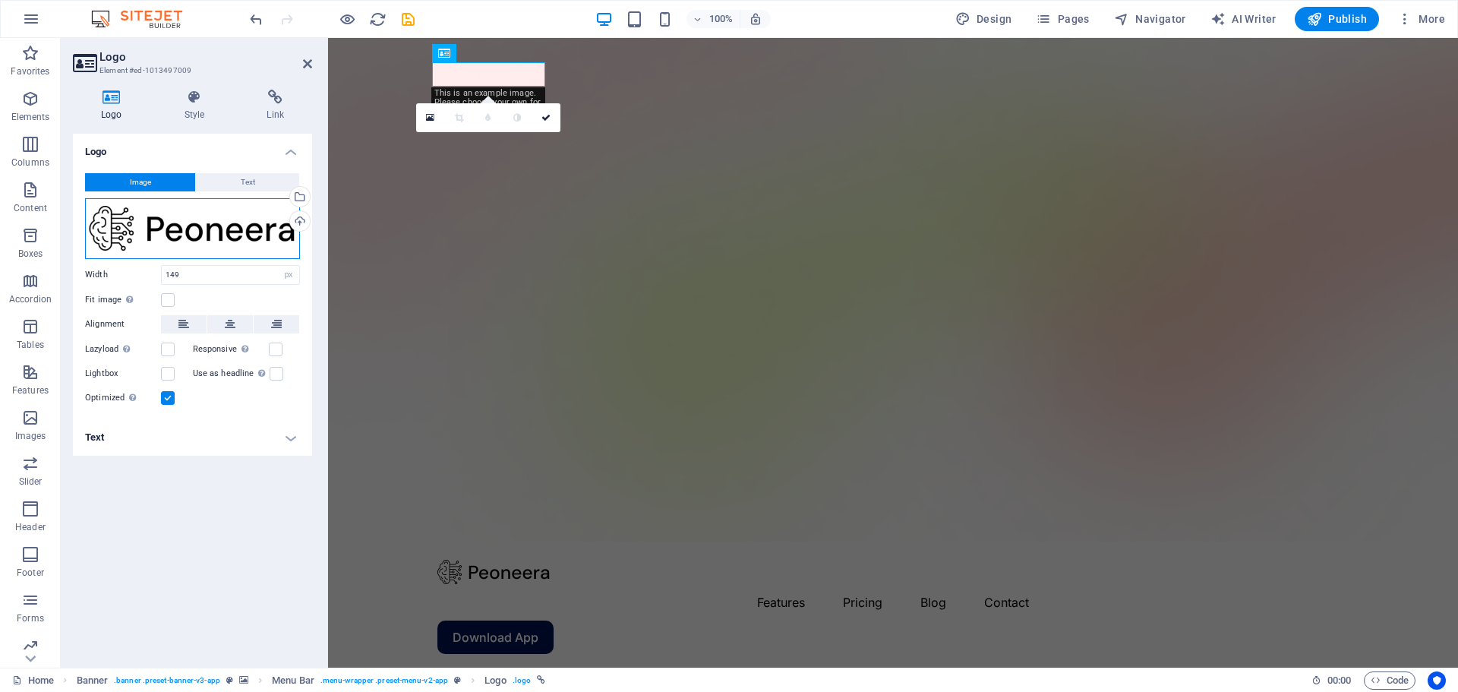
click at [226, 217] on div "Drag files here, click to choose files or select files from Files or our free s…" at bounding box center [192, 228] width 215 height 61
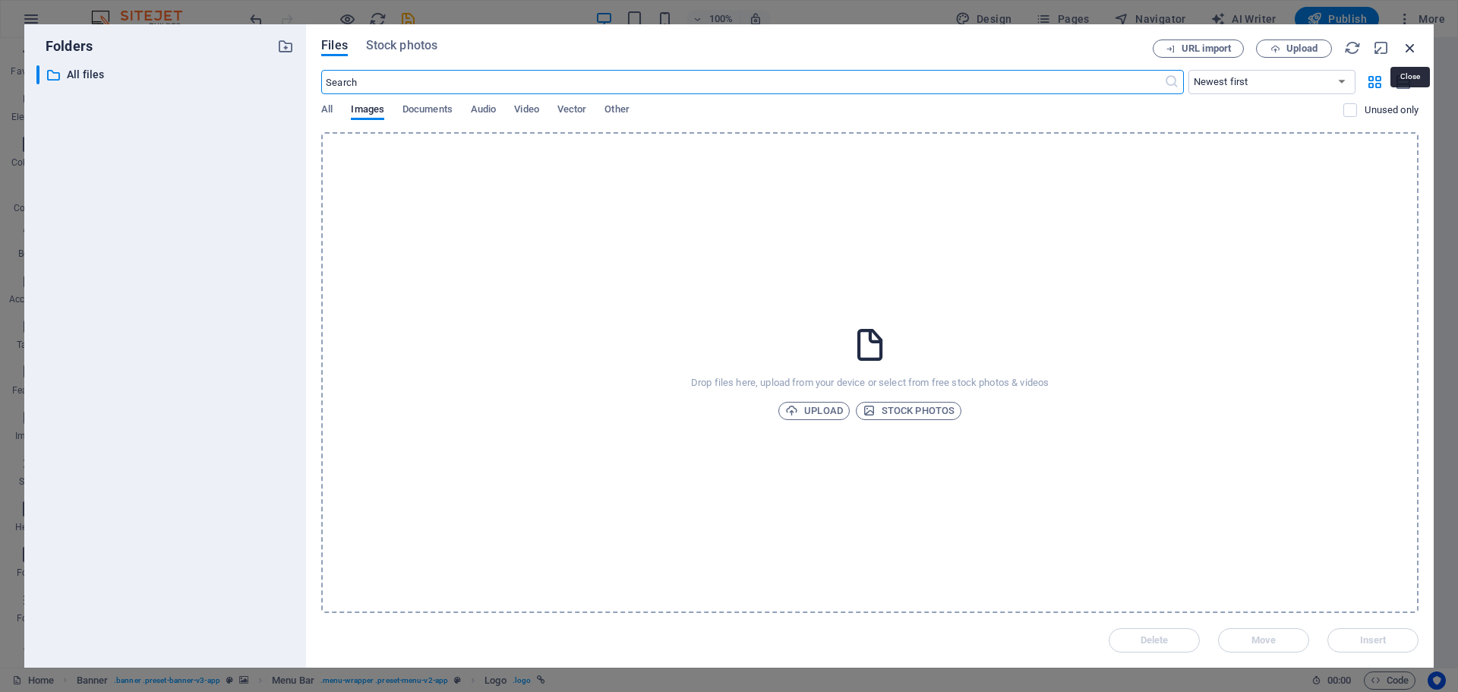
click at [1414, 46] on icon "button" at bounding box center [1410, 47] width 17 height 17
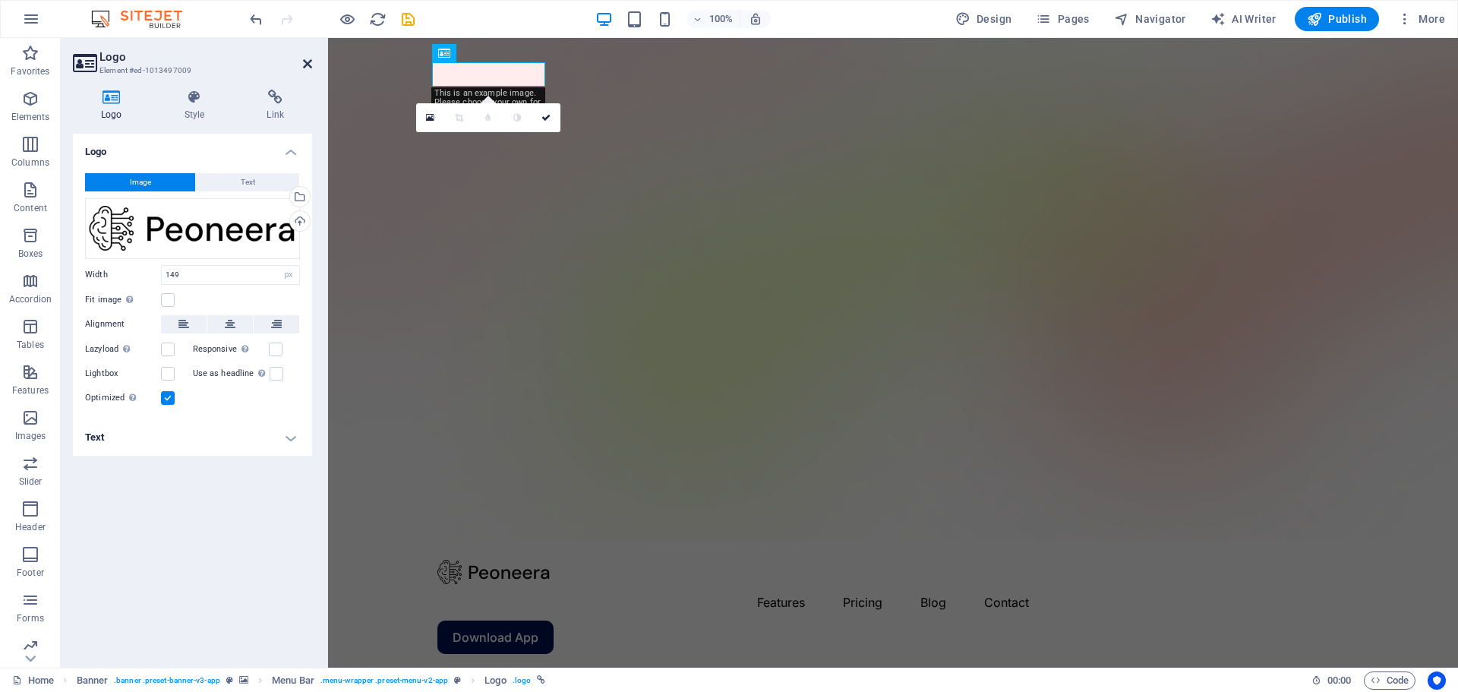
click at [303, 63] on icon at bounding box center [307, 64] width 9 height 12
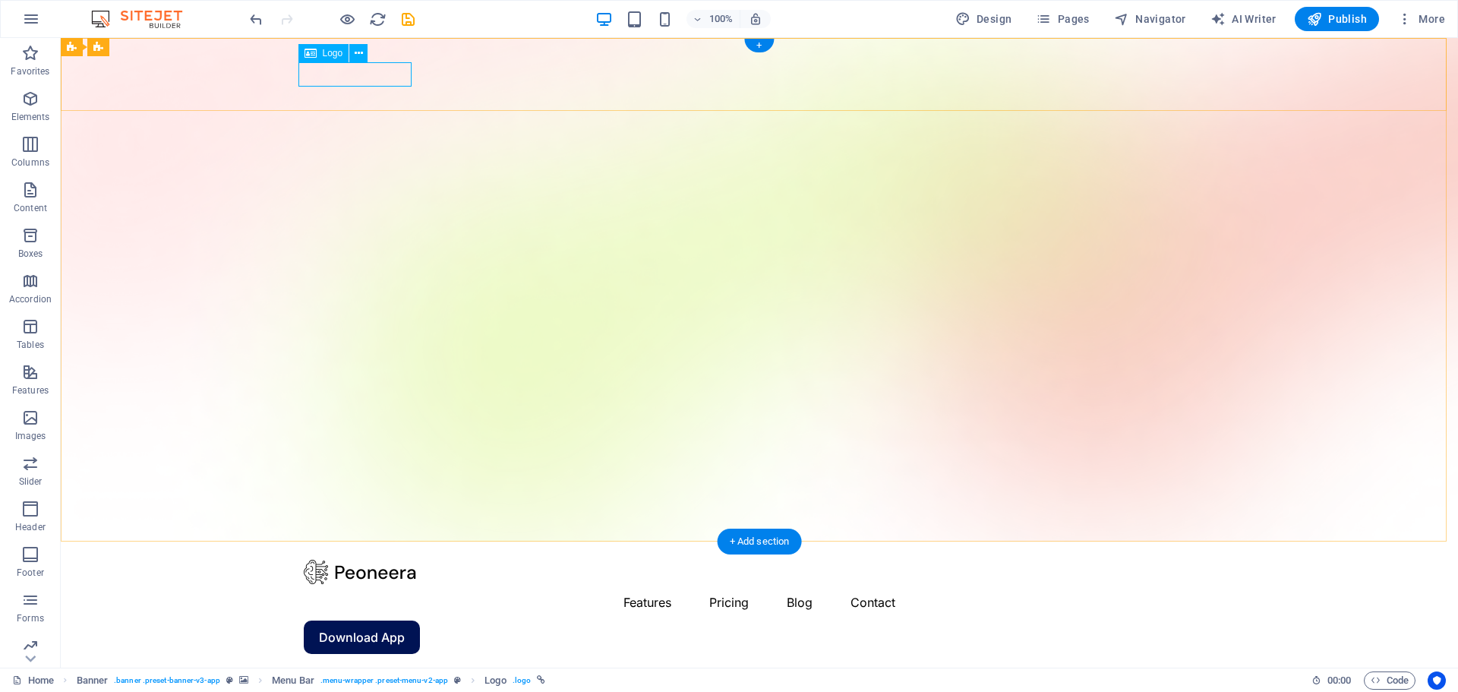
click at [380, 560] on div at bounding box center [759, 572] width 911 height 24
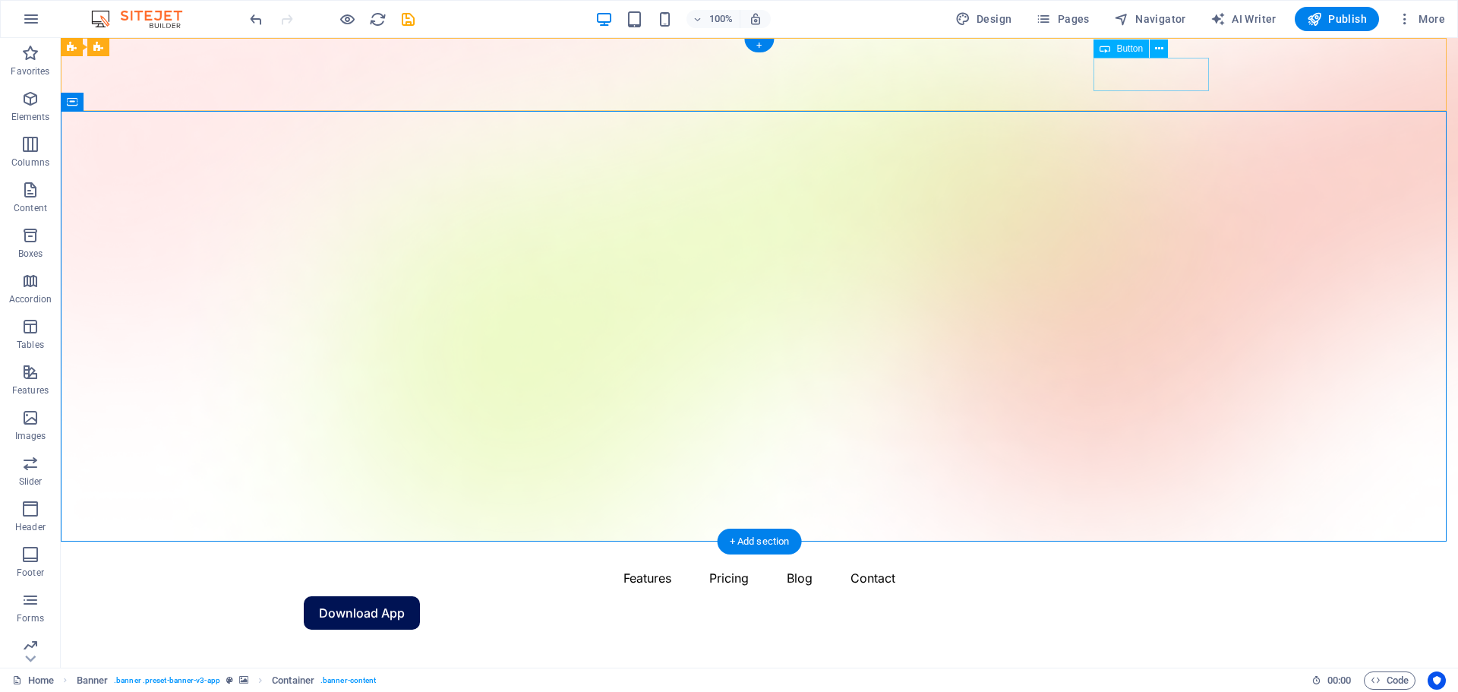
click at [1158, 596] on div "Download App" at bounding box center [759, 612] width 911 height 33
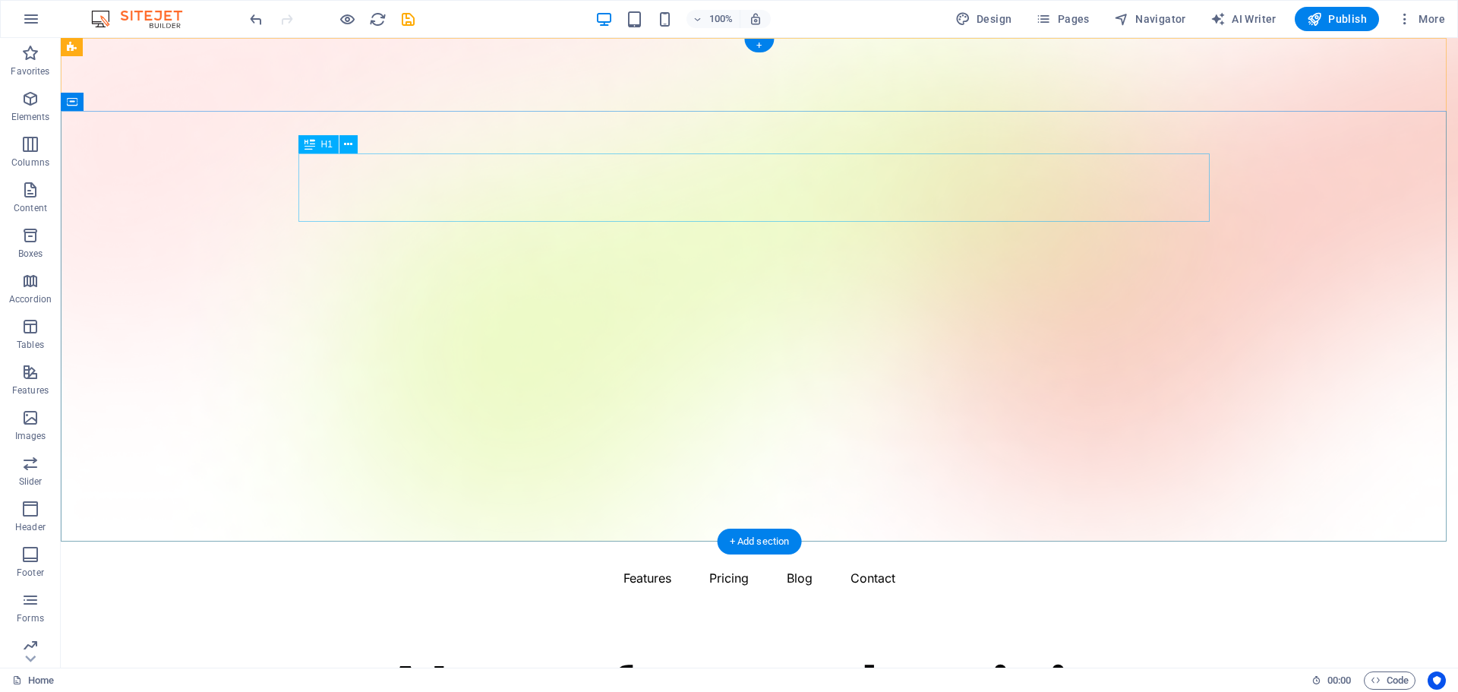
click at [815, 657] on div "AI app for productivity" at bounding box center [759, 691] width 911 height 68
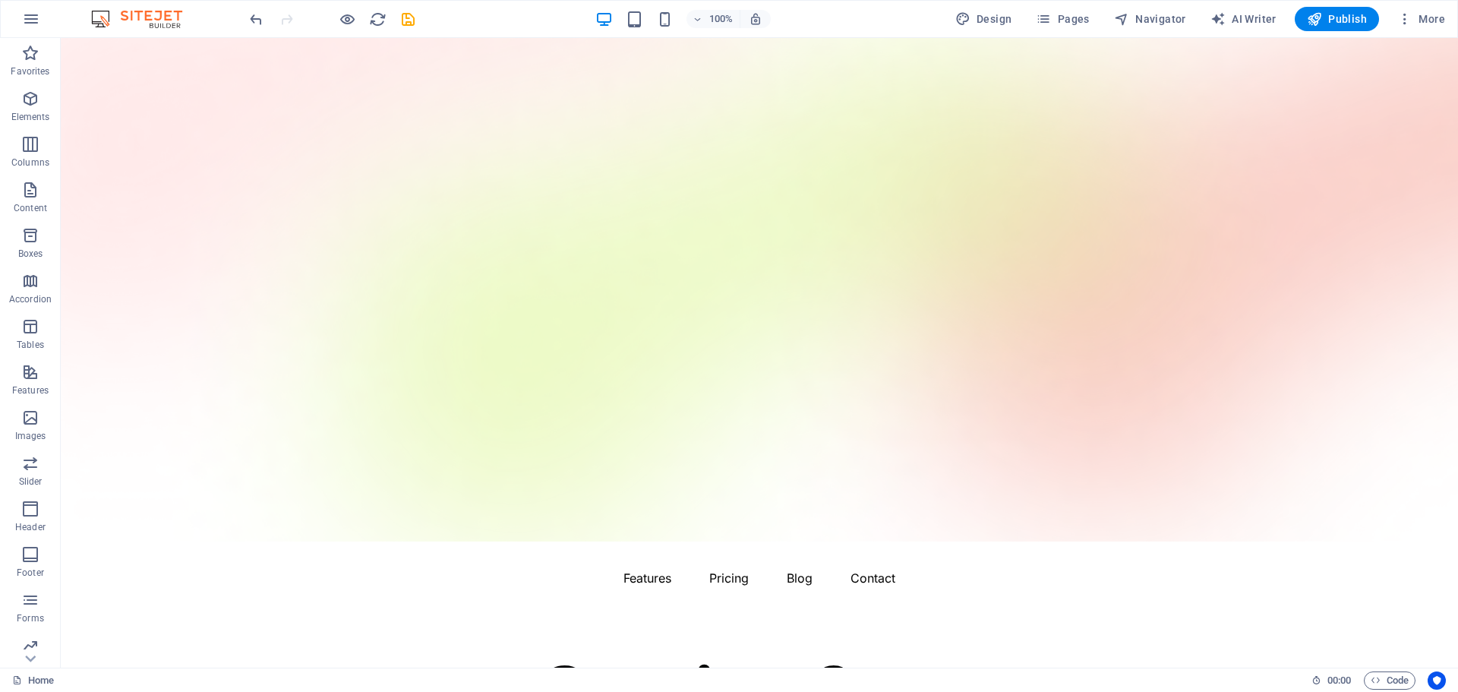
scroll to position [9, 0]
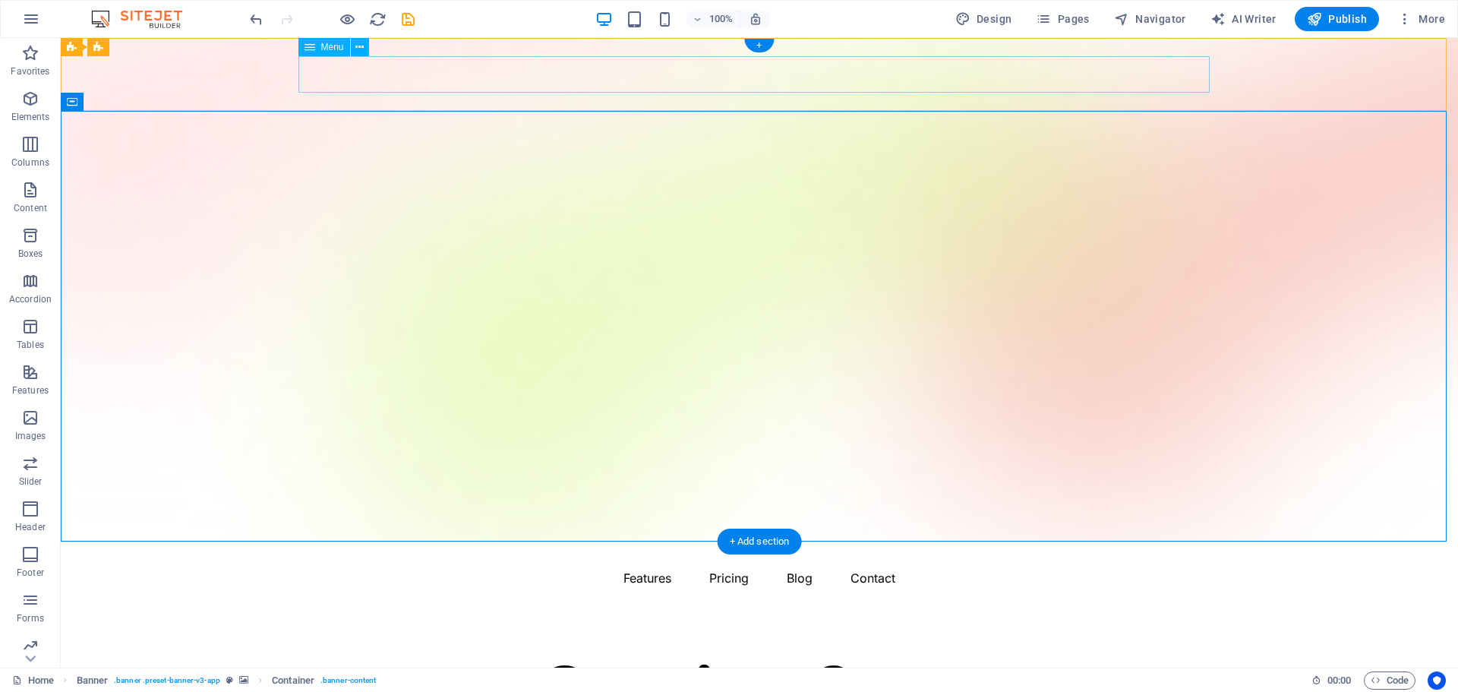
click at [722, 560] on nav "Features Pricing Blog Contact" at bounding box center [759, 578] width 911 height 36
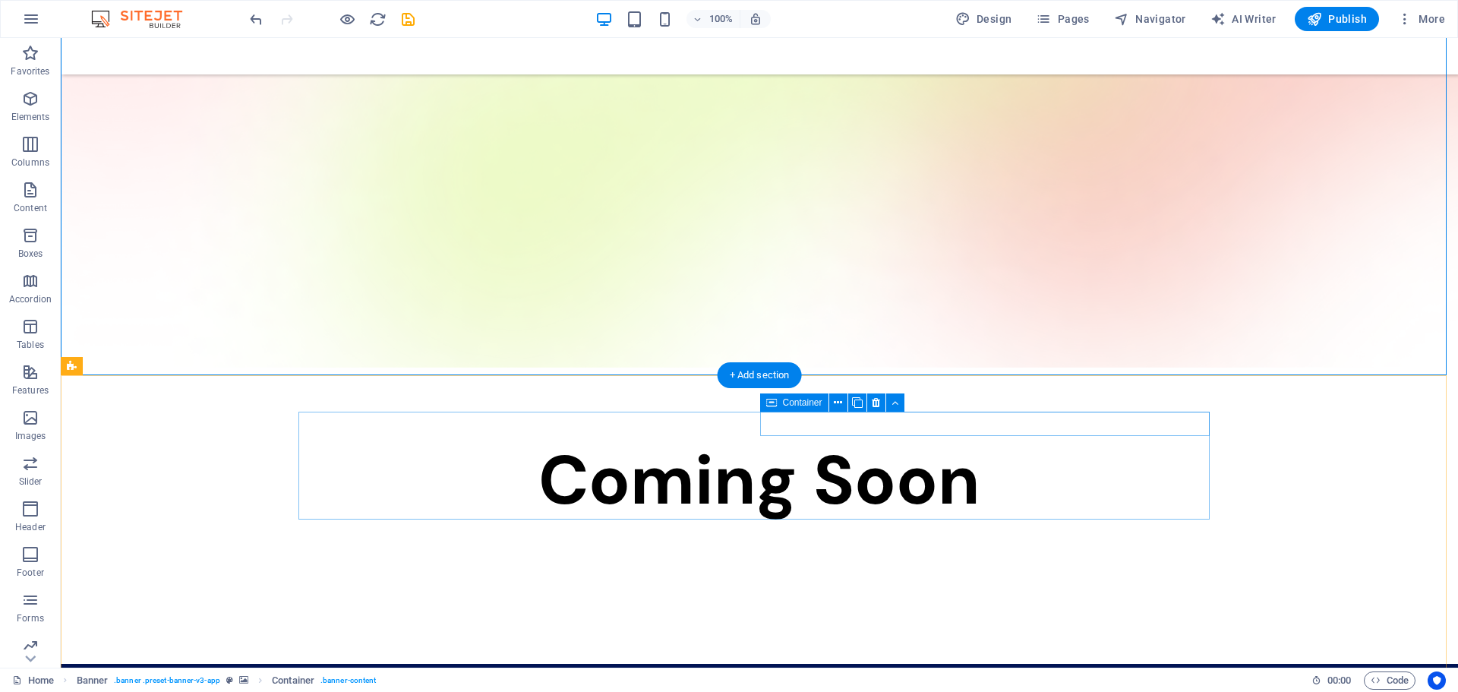
scroll to position [175, 0]
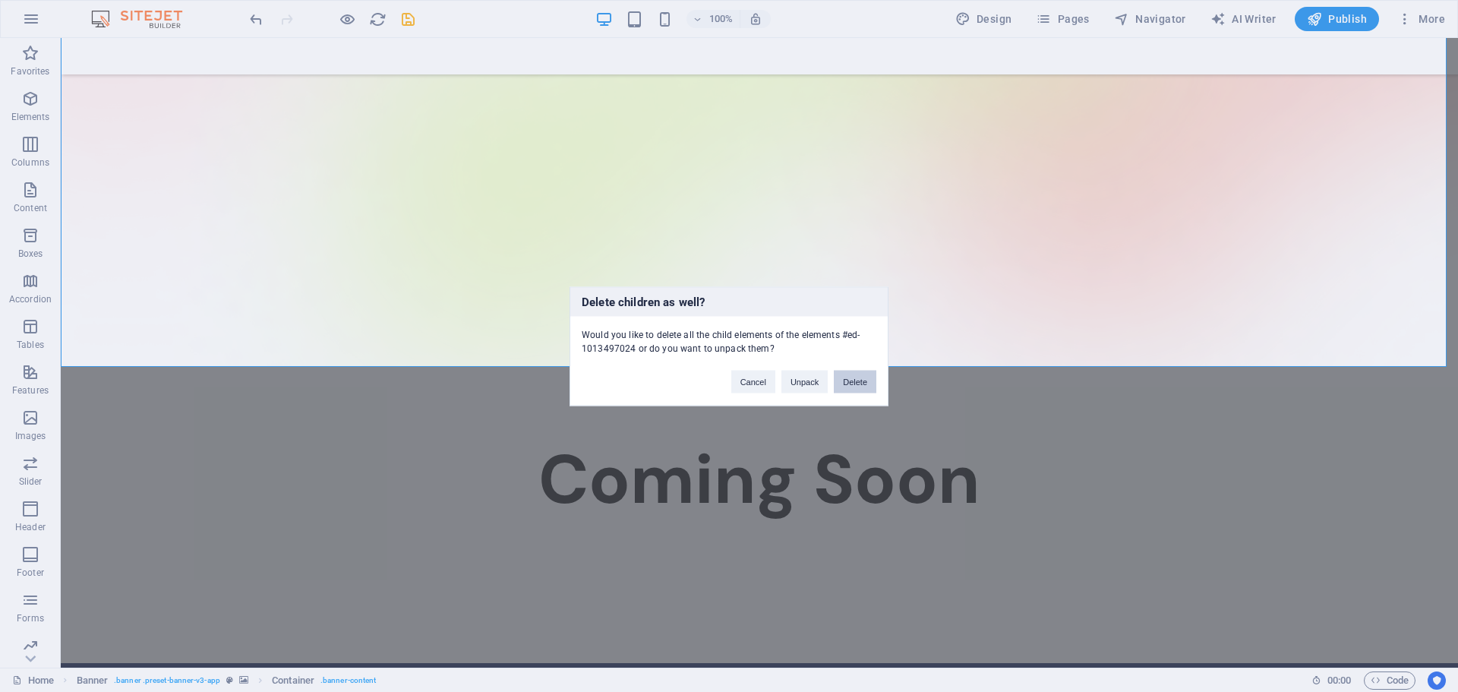
click at [856, 387] on button "Delete" at bounding box center [855, 381] width 43 height 23
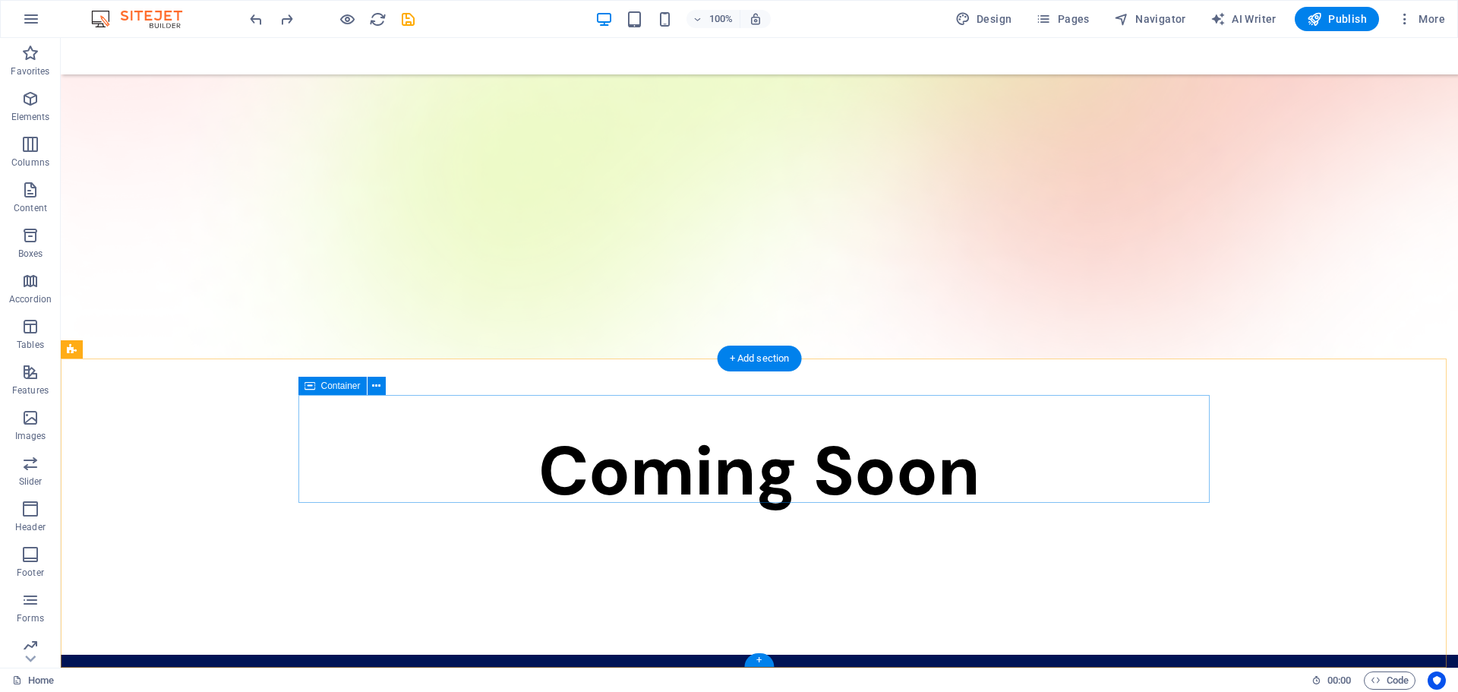
scroll to position [0, 0]
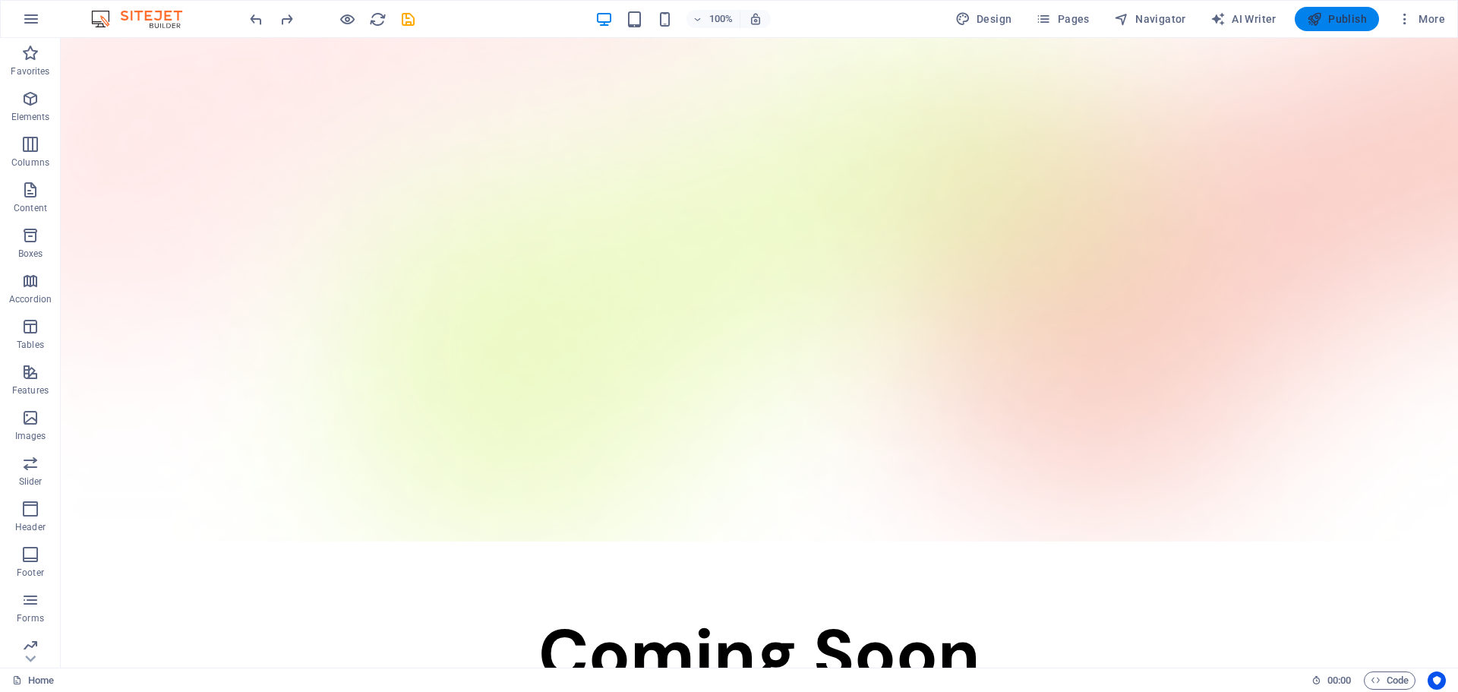
click at [1340, 21] on span "Publish" at bounding box center [1337, 18] width 60 height 15
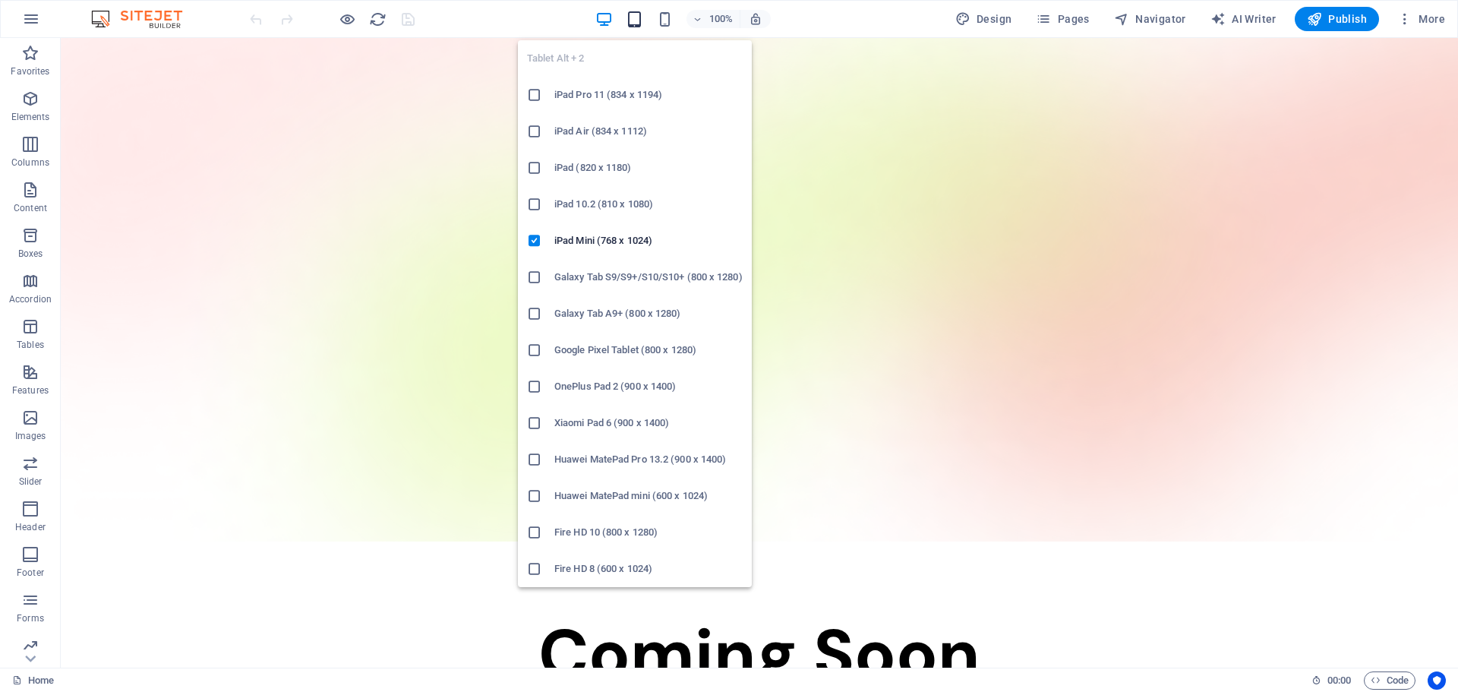
click at [633, 18] on icon "button" at bounding box center [634, 19] width 17 height 17
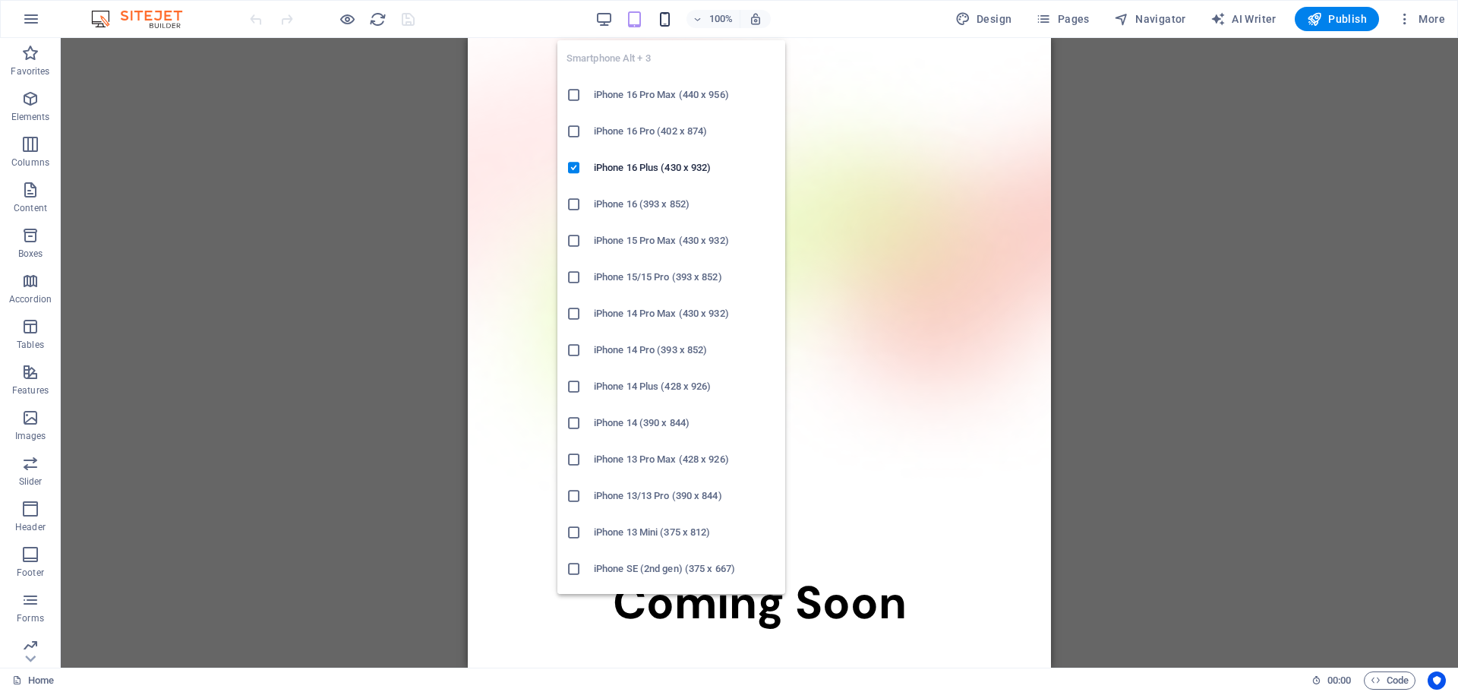
click at [671, 17] on icon "button" at bounding box center [664, 19] width 17 height 17
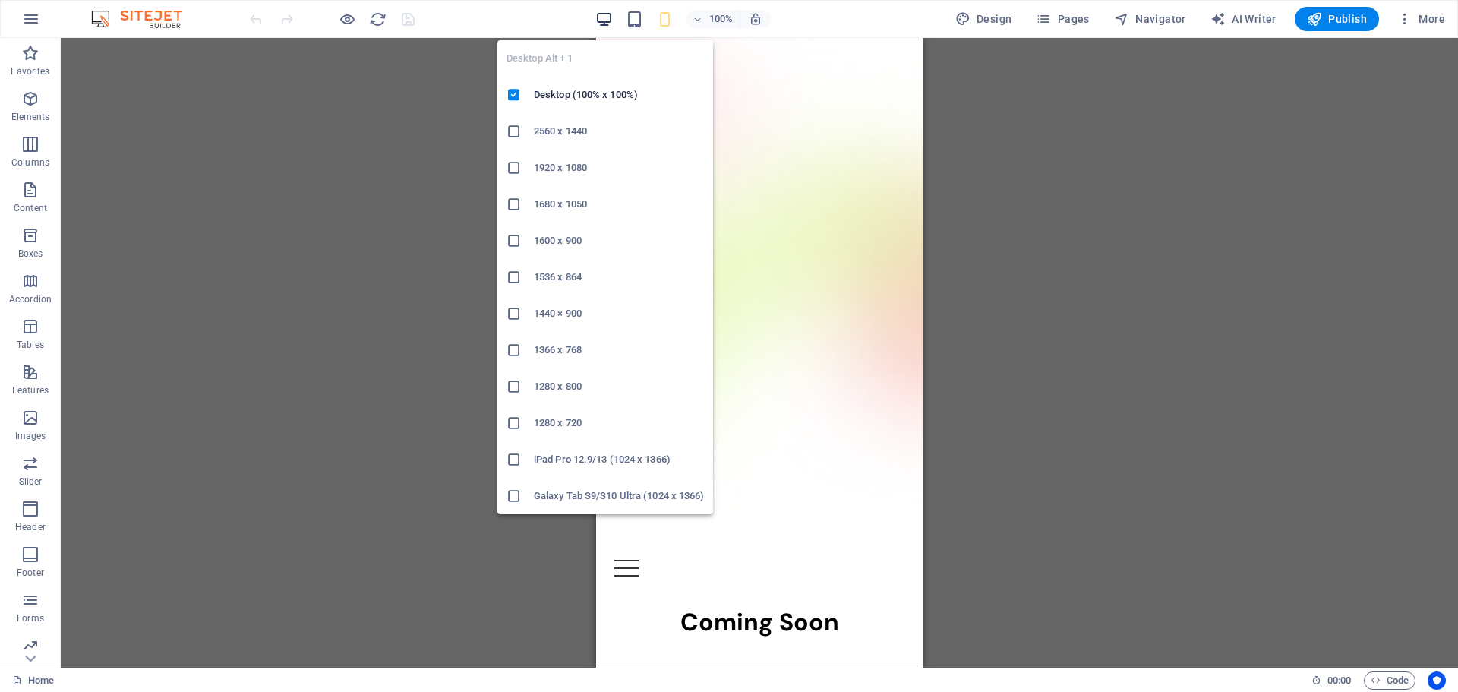
click at [608, 16] on icon "button" at bounding box center [604, 19] width 17 height 17
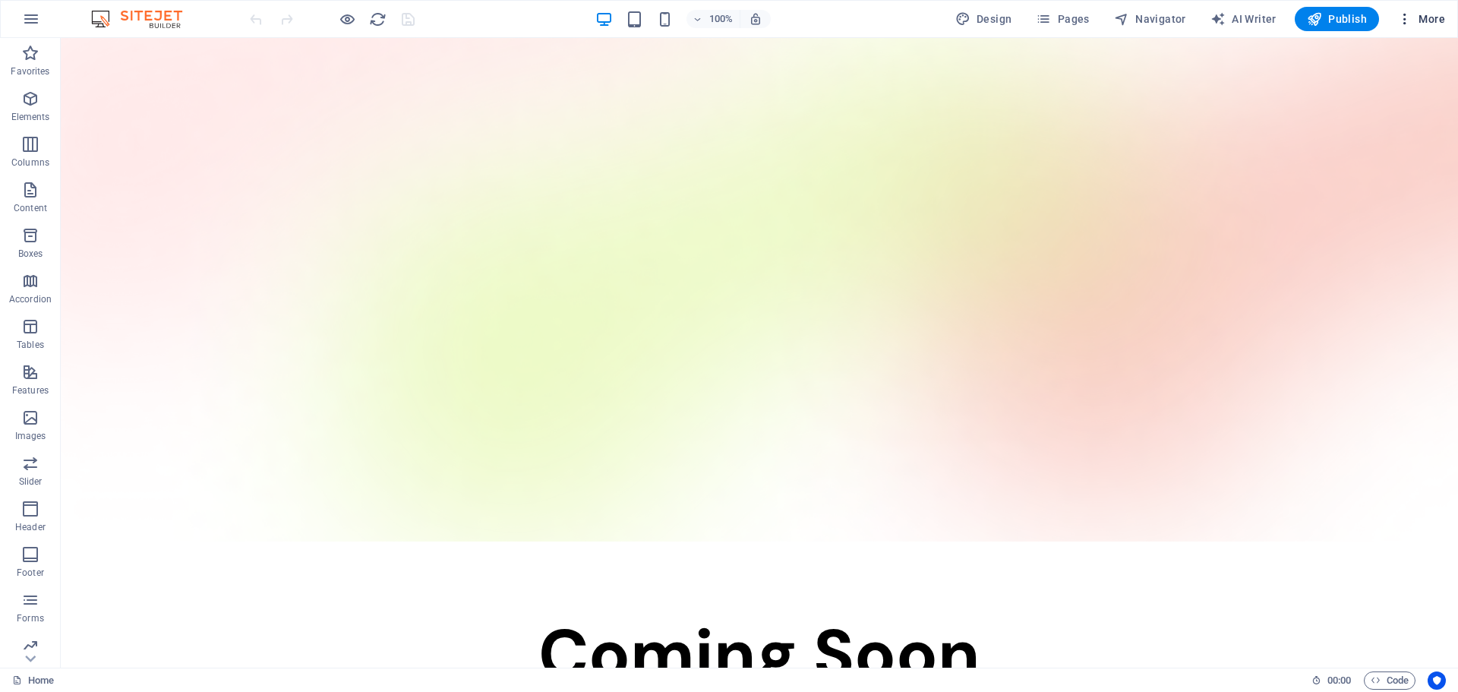
click at [1421, 20] on span "More" at bounding box center [1422, 18] width 48 height 15
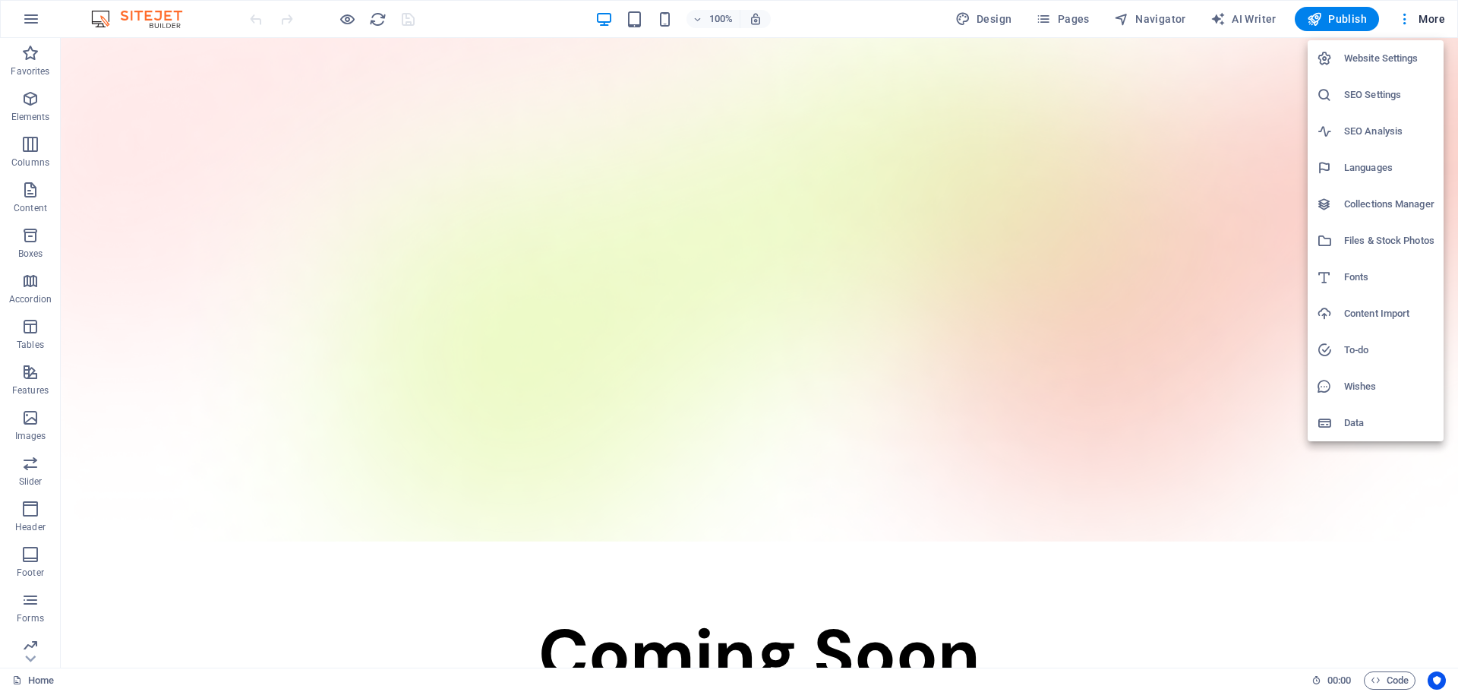
click at [1104, 248] on div at bounding box center [729, 346] width 1458 height 692
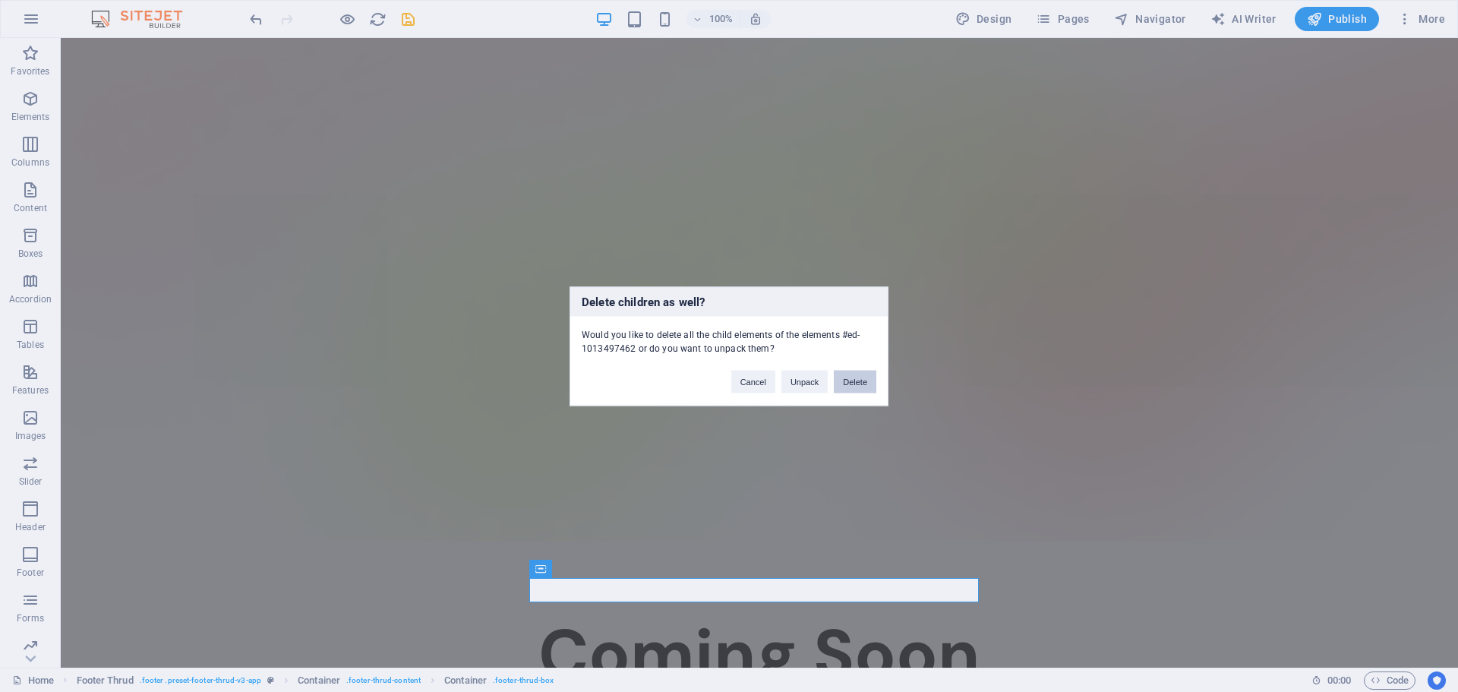
click at [849, 381] on button "Delete" at bounding box center [855, 381] width 43 height 23
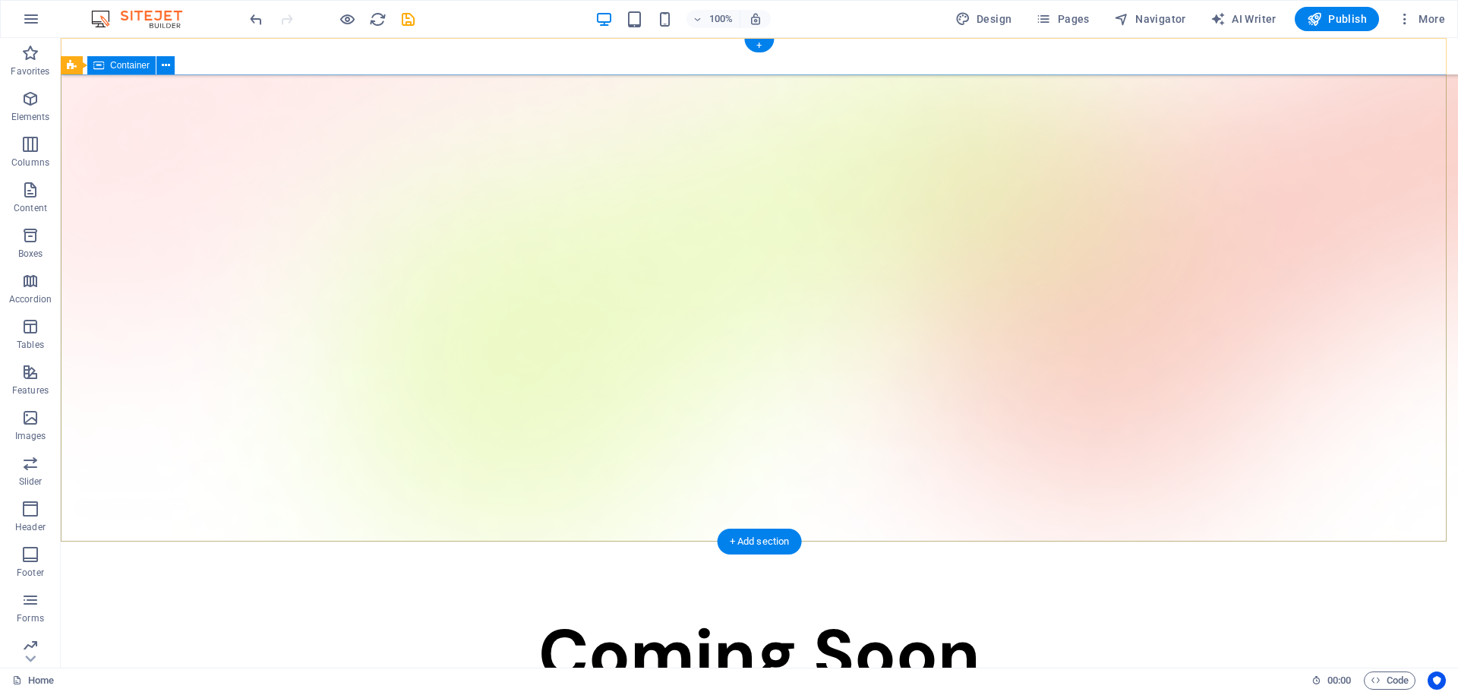
scroll to position [75, 0]
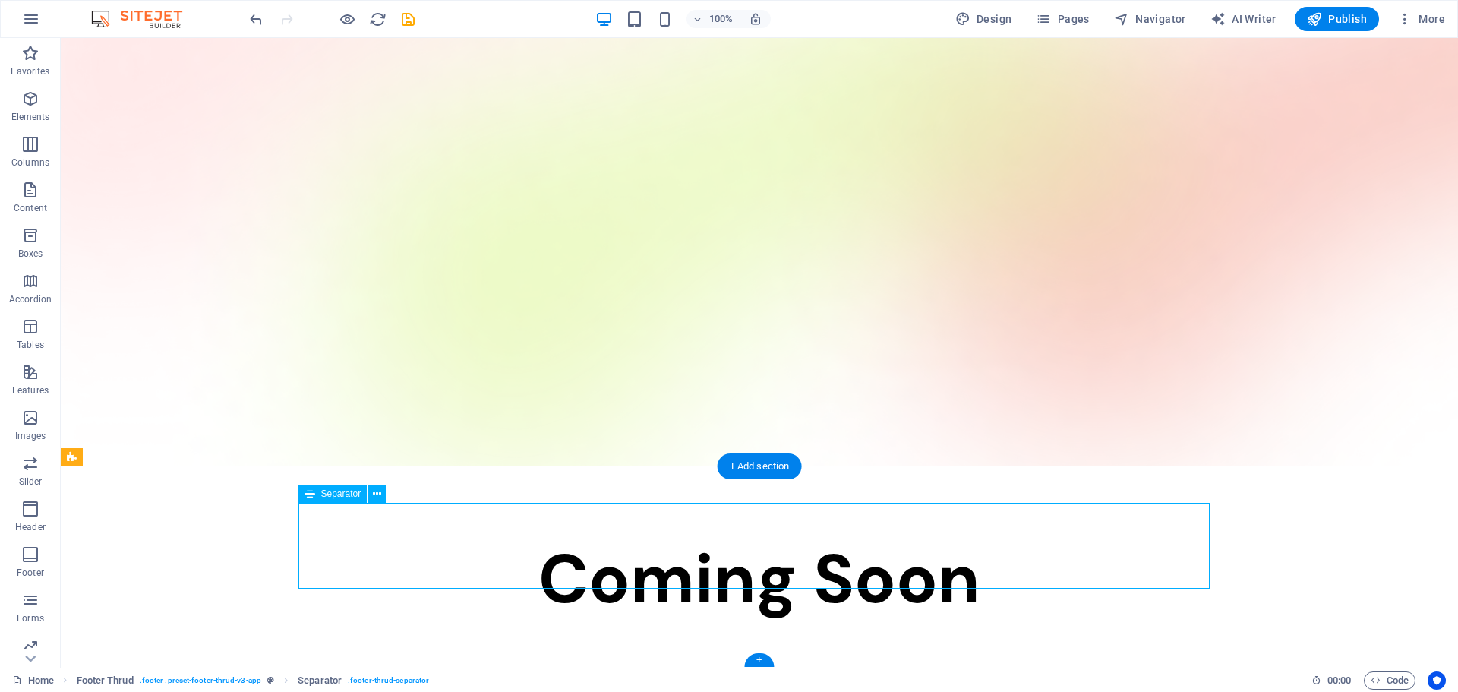
scroll to position [0, 0]
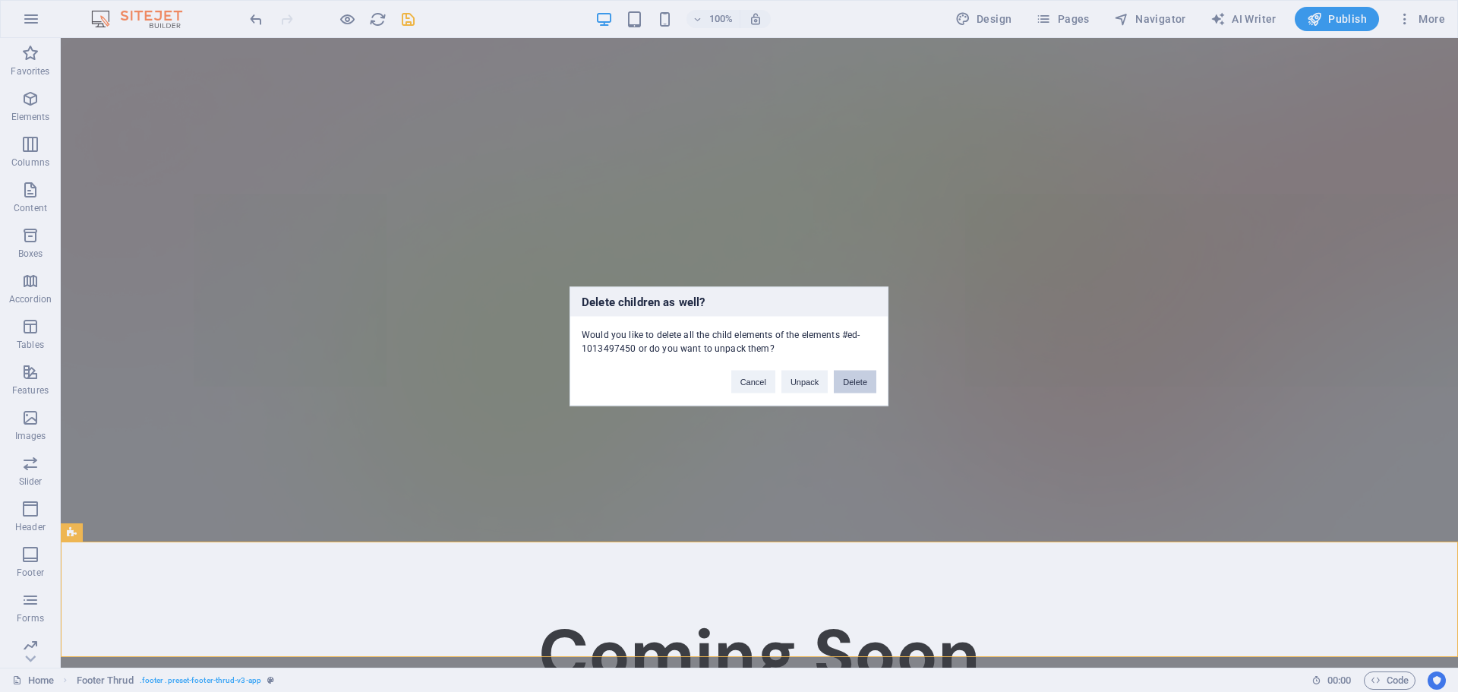
click at [856, 381] on button "Delete" at bounding box center [855, 381] width 43 height 23
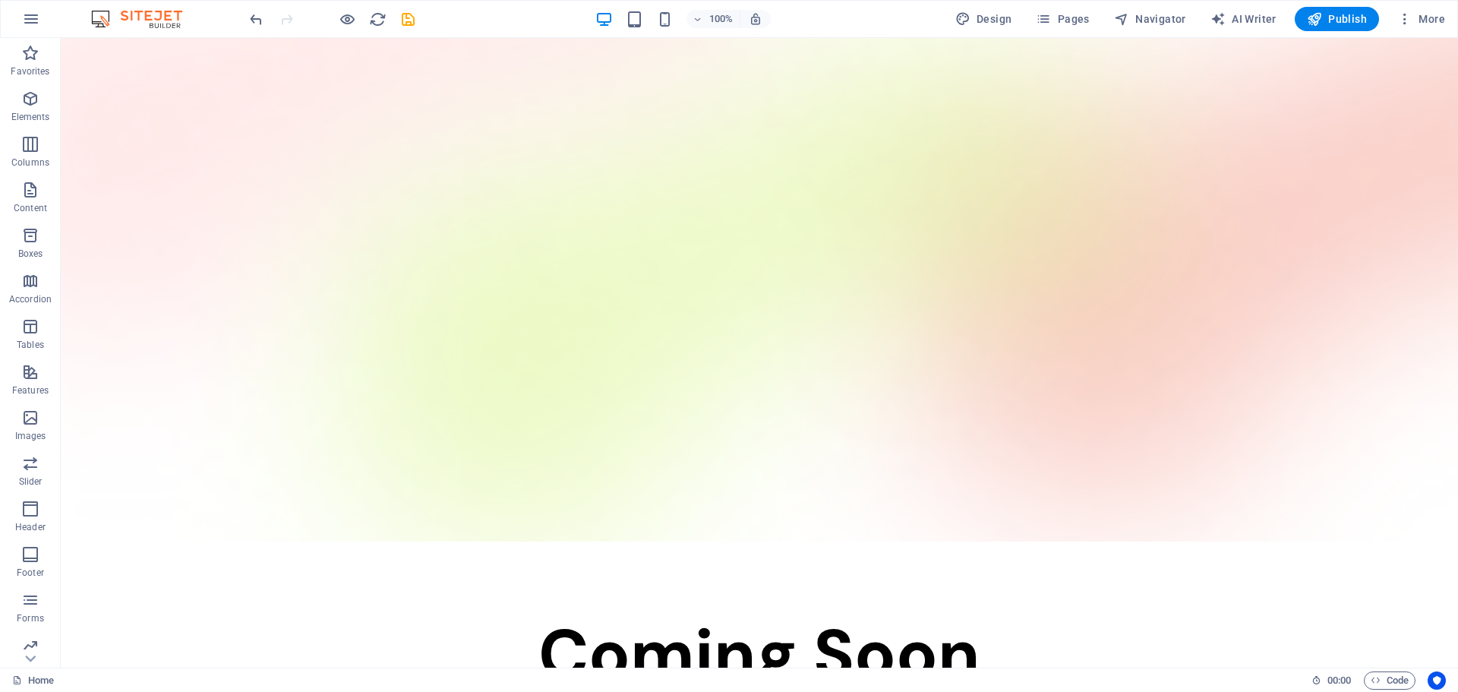
click at [875, 601] on html "Skip to main content Menu Coming Soon" at bounding box center [760, 438] width 1398 height 800
click at [1341, 21] on span "Publish" at bounding box center [1337, 18] width 60 height 15
